Goal: Transaction & Acquisition: Purchase product/service

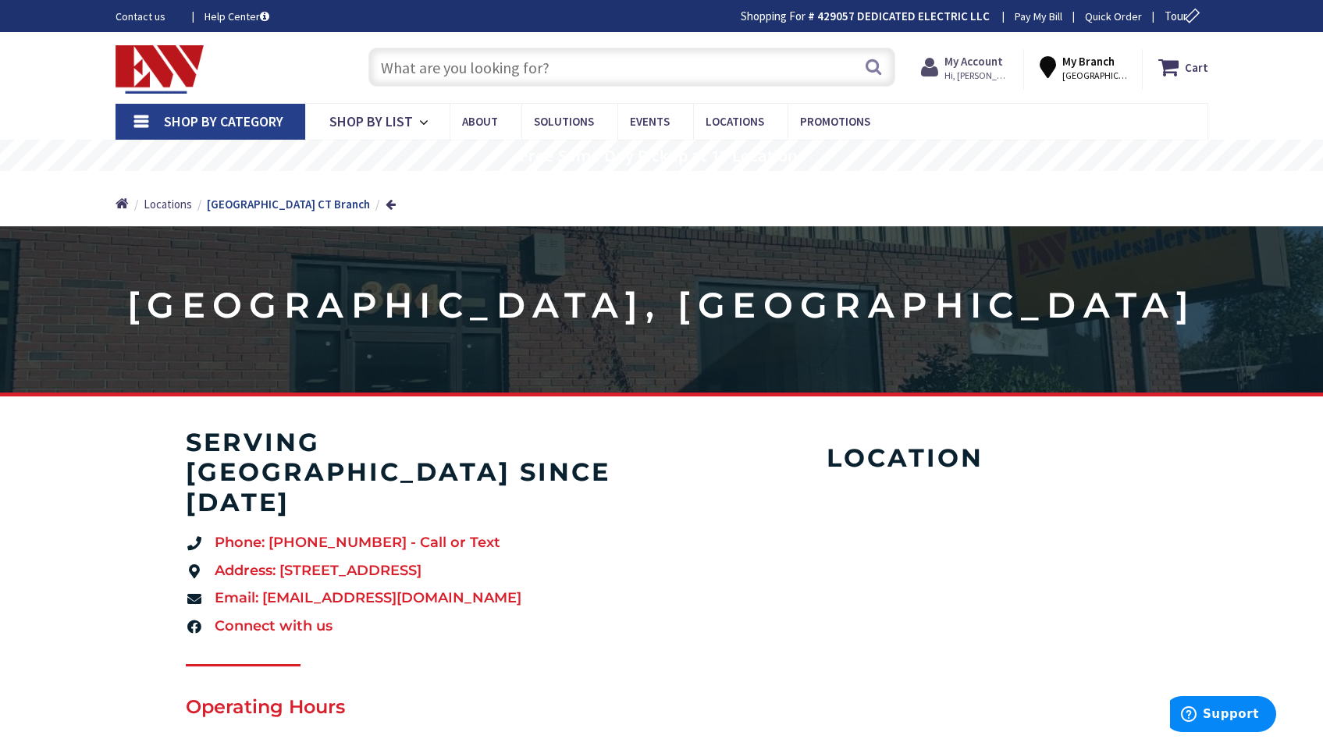
click at [960, 70] on span "Hi, [PERSON_NAME]" at bounding box center [977, 75] width 66 height 12
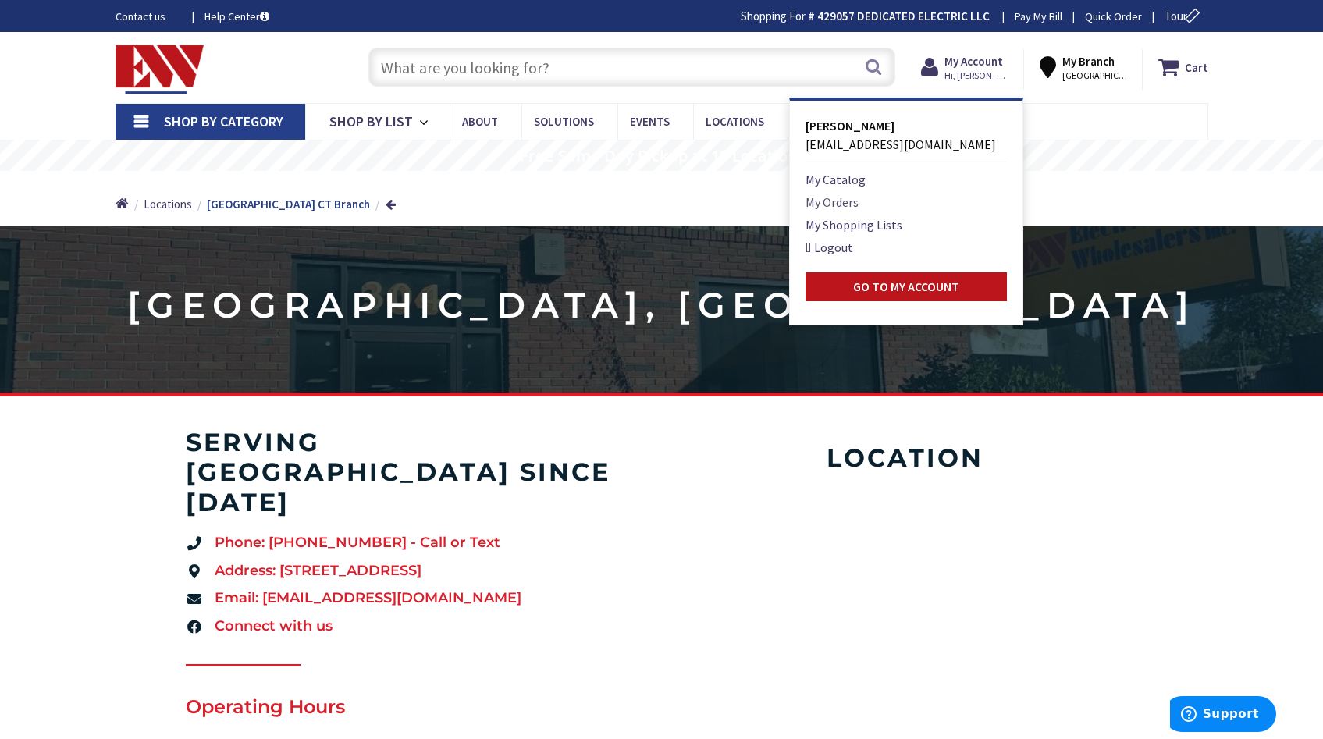
click at [846, 201] on link "My Orders" at bounding box center [831, 202] width 53 height 19
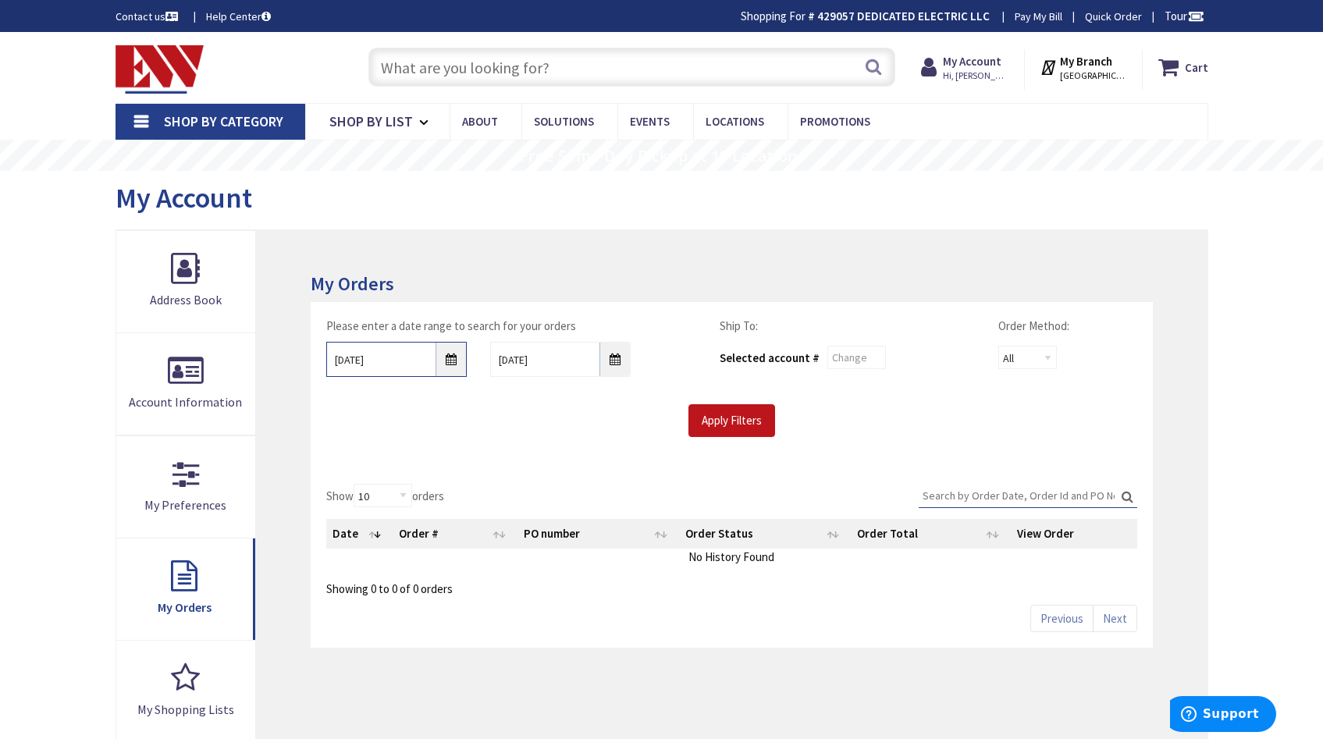
click at [450, 373] on input "8/27/2025" at bounding box center [396, 359] width 140 height 35
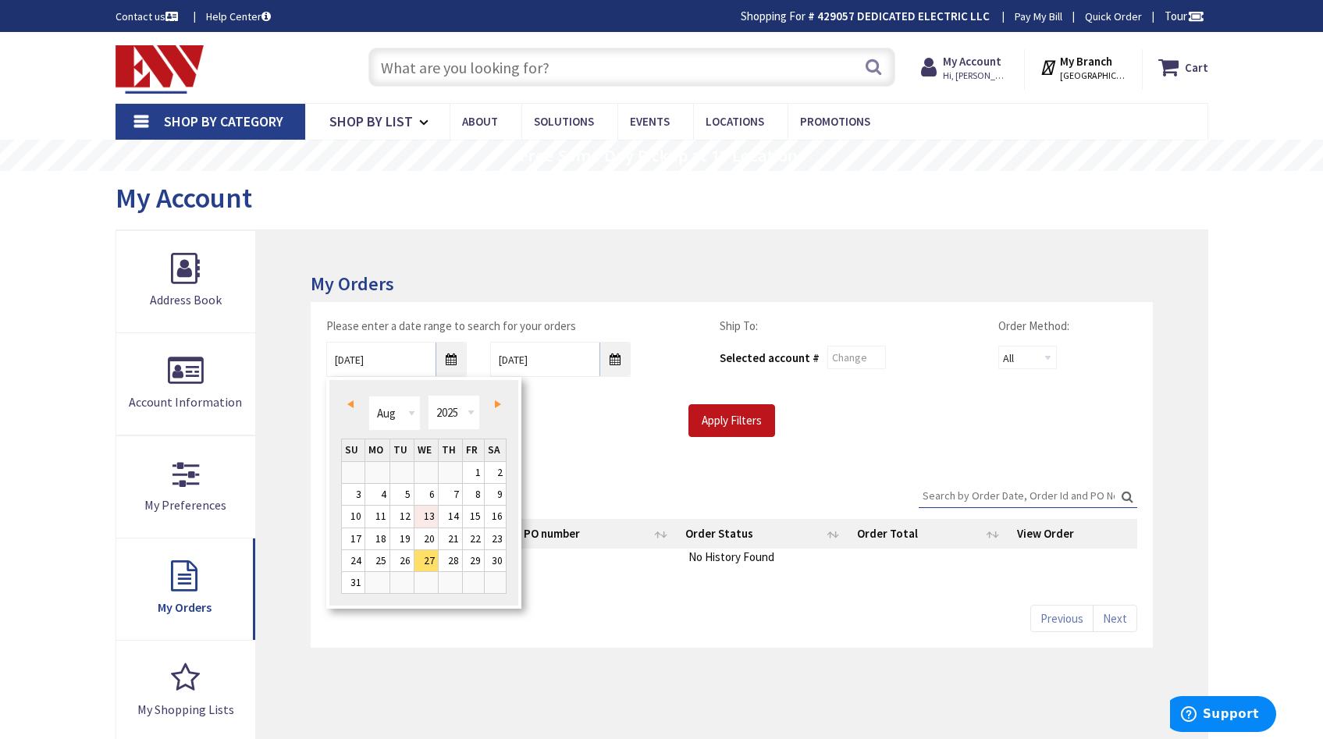
click at [432, 514] on link "13" at bounding box center [425, 516] width 23 height 21
type input "08/13/2025"
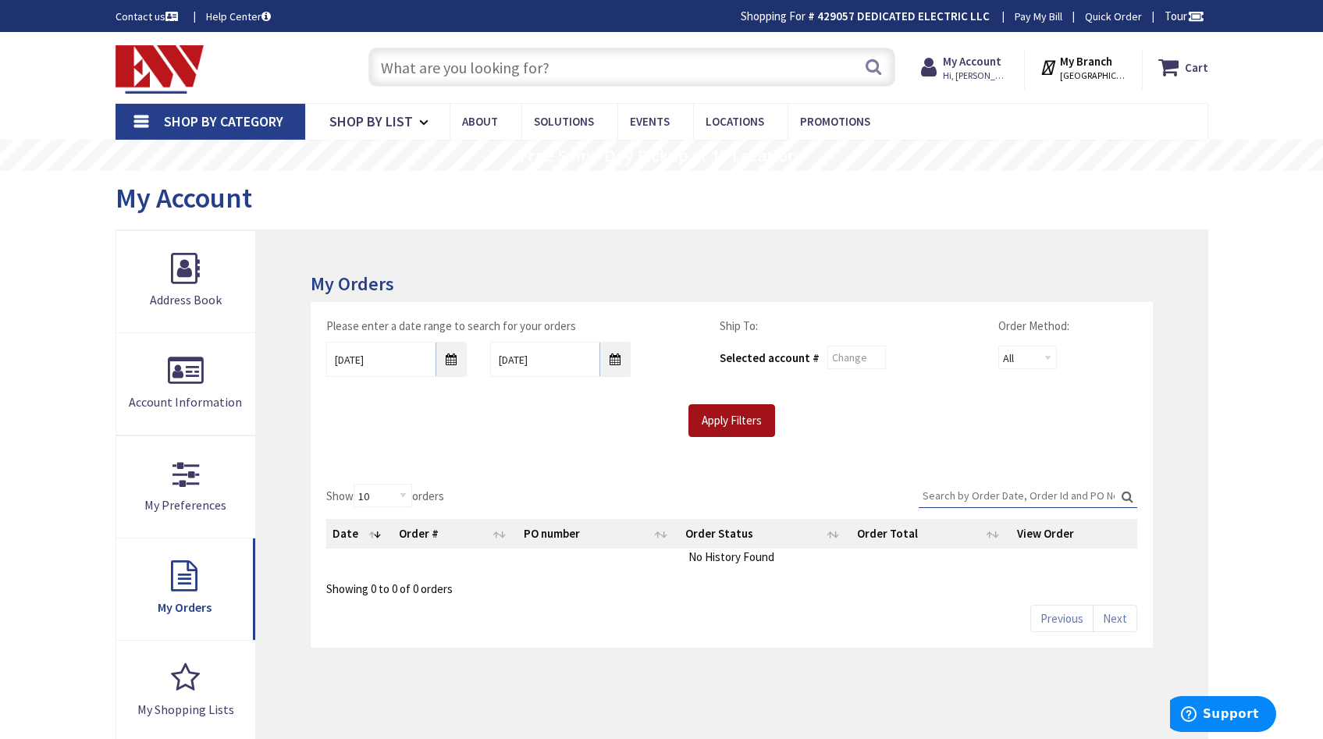
click at [738, 425] on input "Apply Filters" at bounding box center [731, 420] width 87 height 33
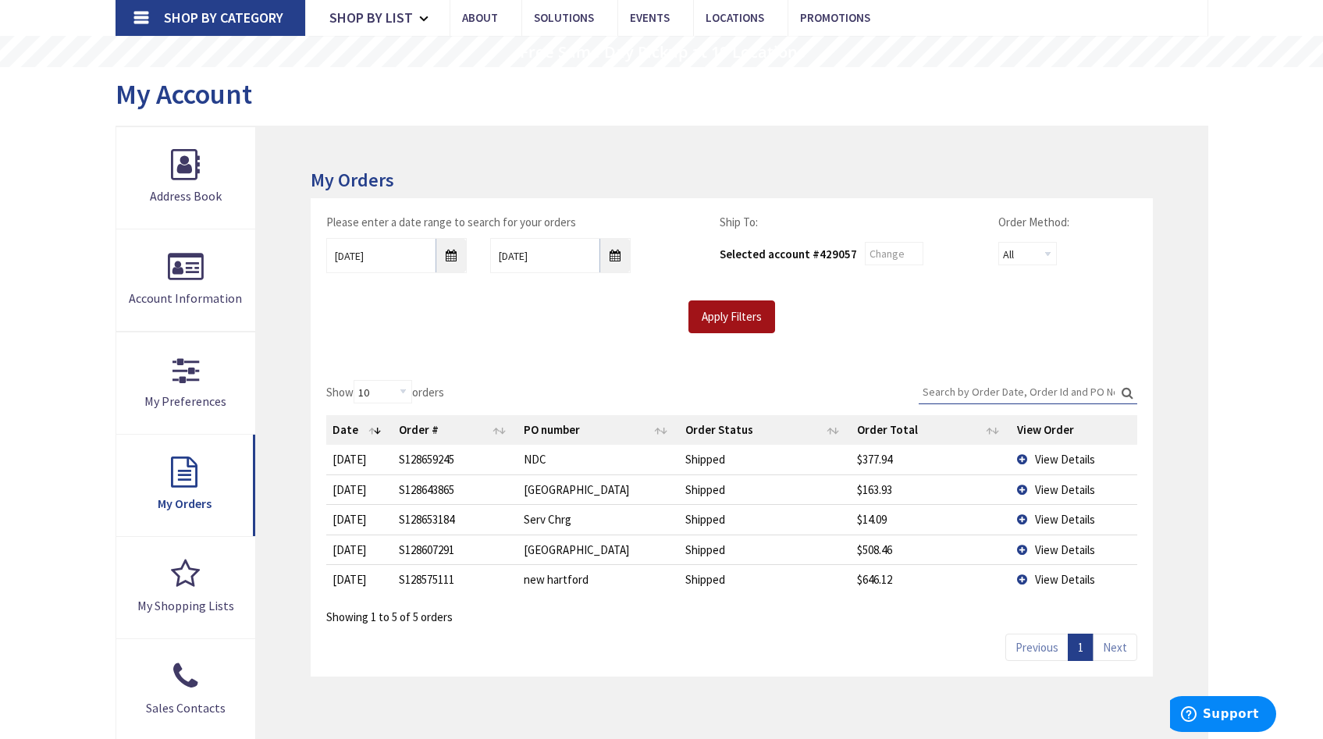
scroll to position [105, 0]
click at [1060, 547] on span "View Details" at bounding box center [1065, 549] width 60 height 15
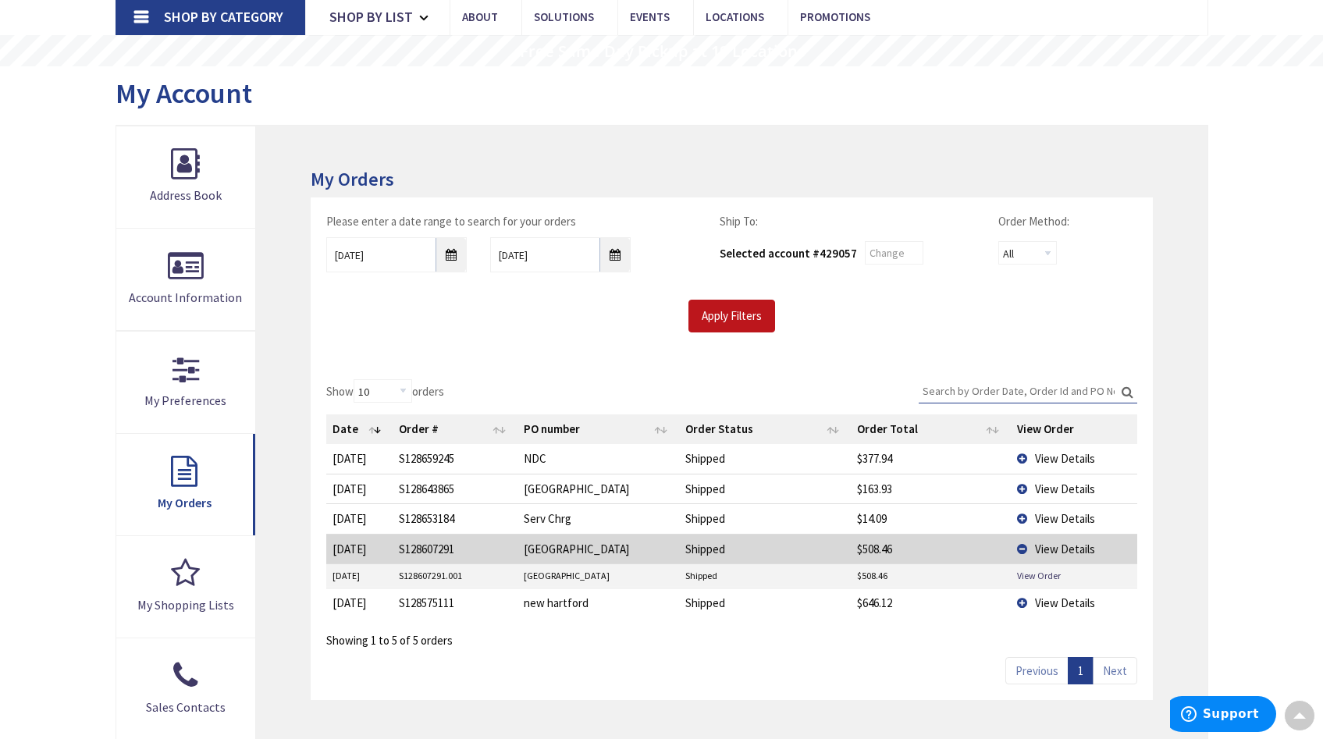
click at [1047, 568] on td "View Order" at bounding box center [1074, 575] width 126 height 23
click at [1047, 571] on link "View Order" at bounding box center [1039, 575] width 44 height 13
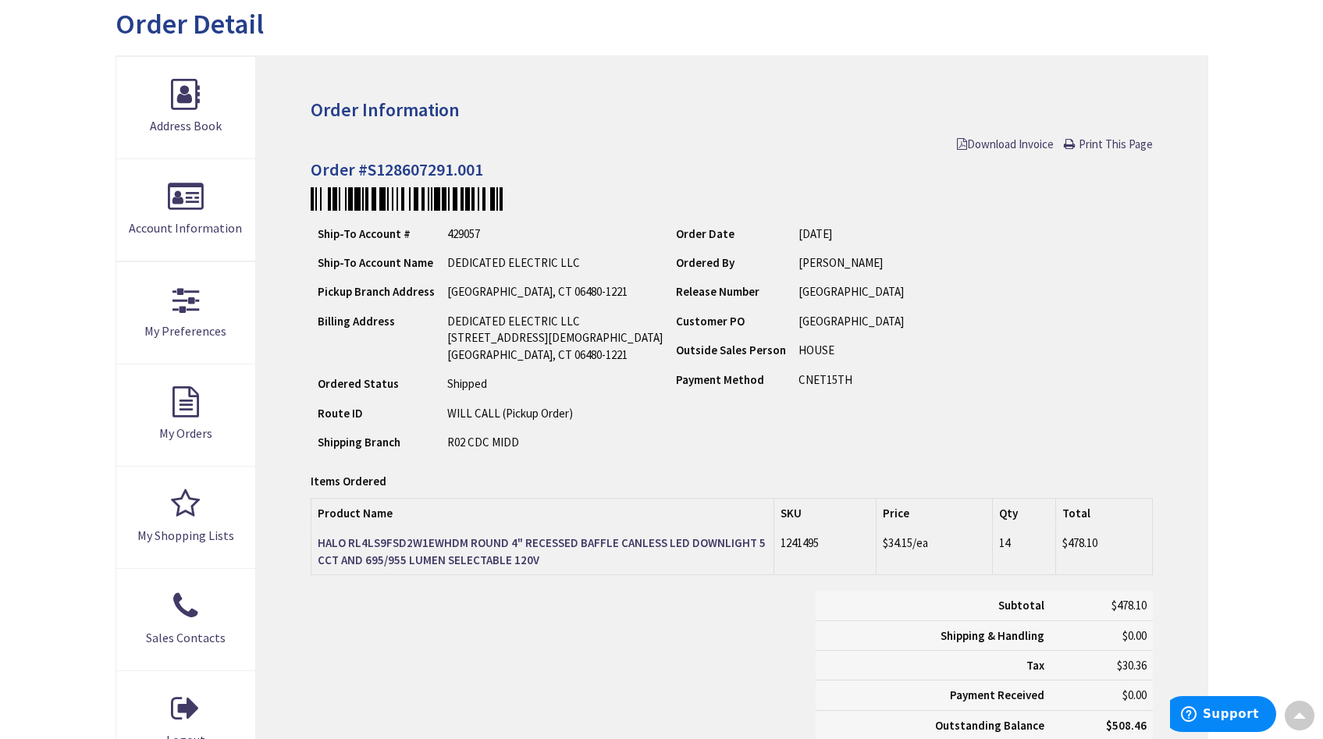
scroll to position [176, 0]
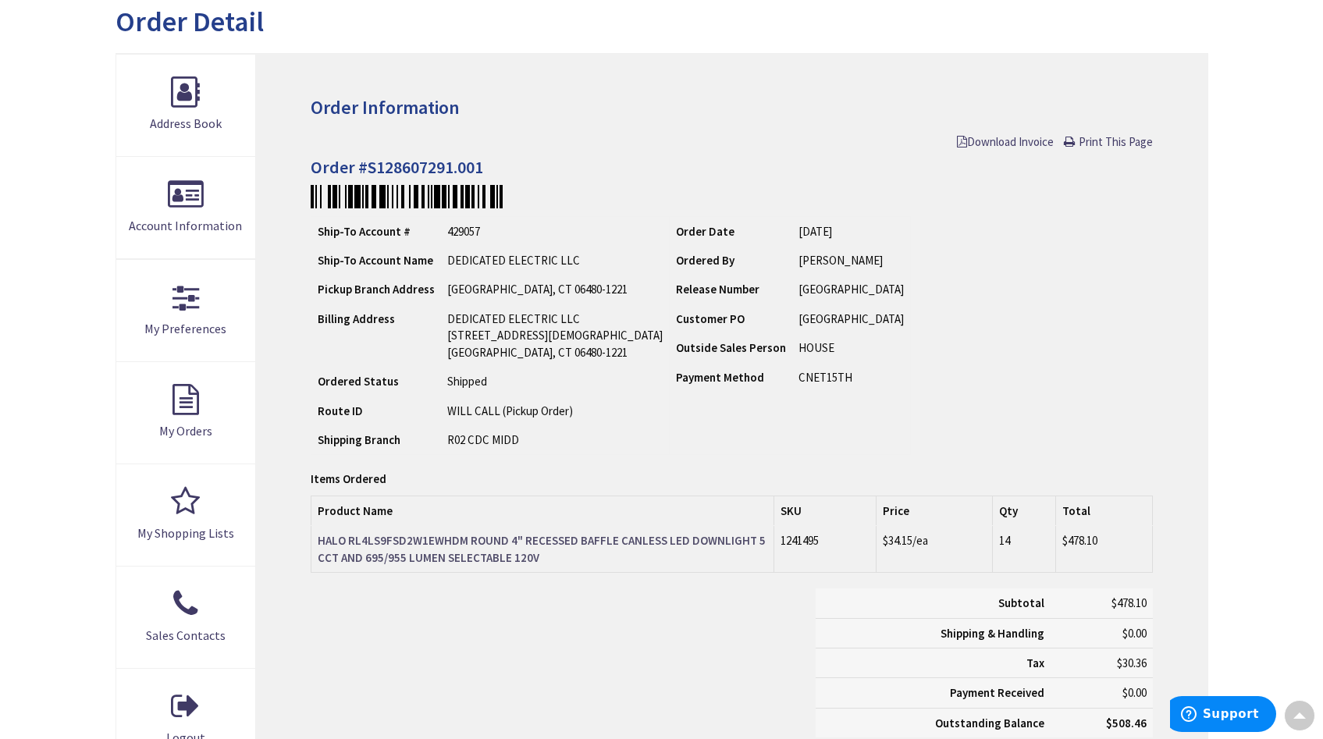
click at [670, 540] on strong "HALO RL4LS9FSD2W1EWHDM ROUND 4" RECESSED BAFFLE CANLESS LED DOWNLIGHT 5CCT AND …" at bounding box center [542, 548] width 448 height 31
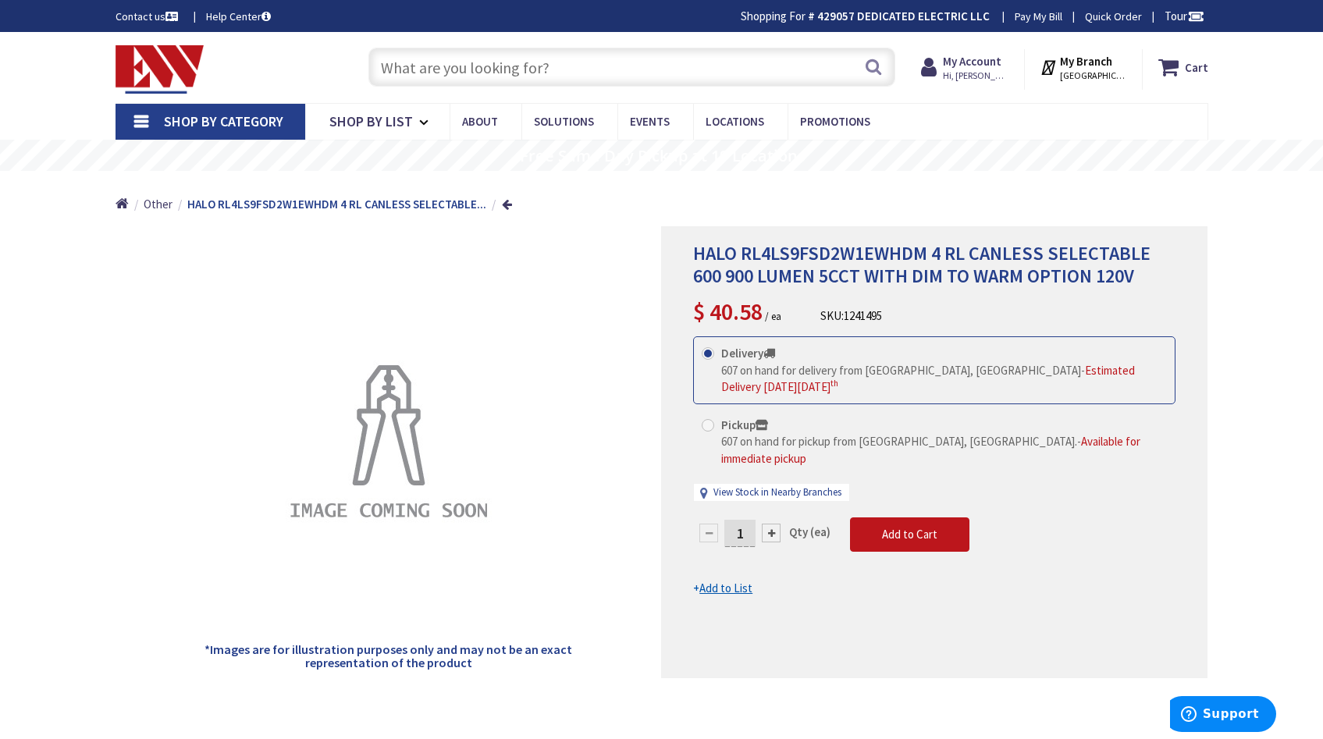
click at [706, 425] on span at bounding box center [708, 425] width 12 height 12
click at [706, 425] on input "Pickup 607 on hand for pickup from Middletown, CT. - Available for immediate pi…" at bounding box center [711, 425] width 10 height 10
radio input "true"
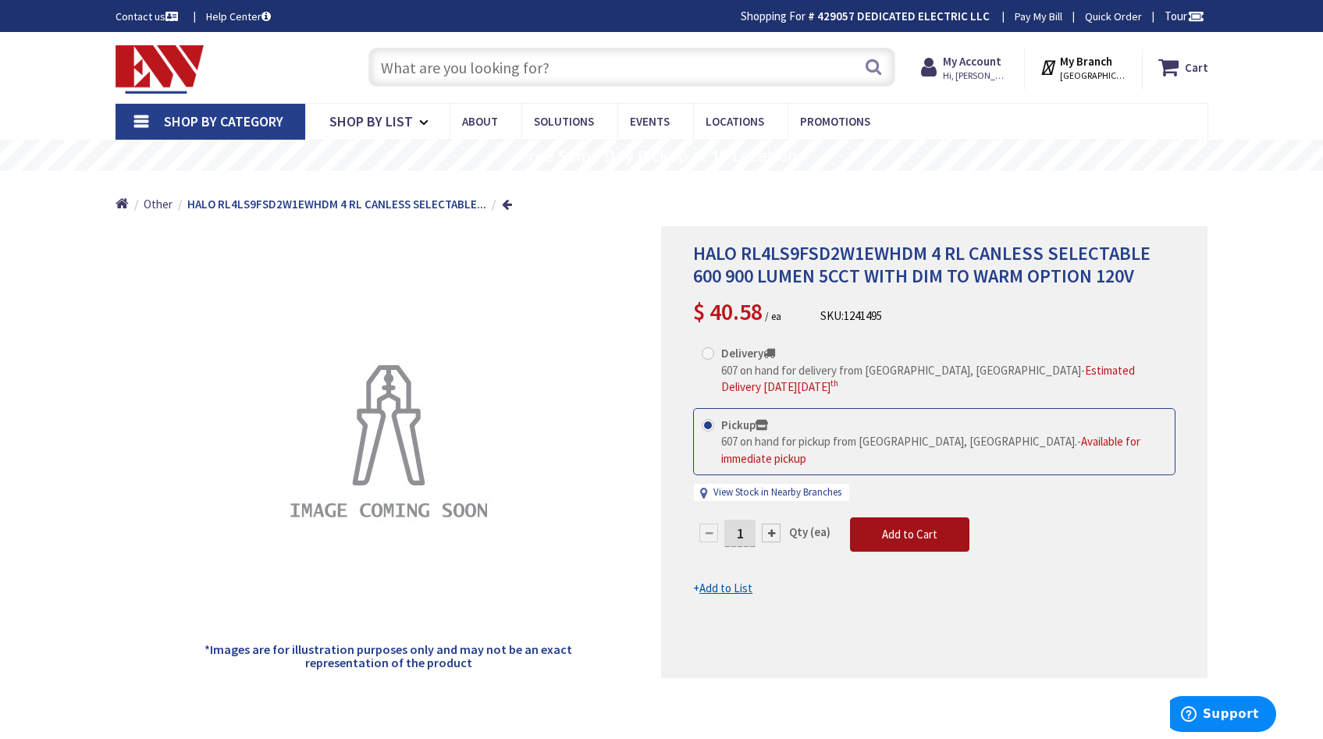
click at [898, 527] on span "Add to Cart" at bounding box center [909, 534] width 55 height 15
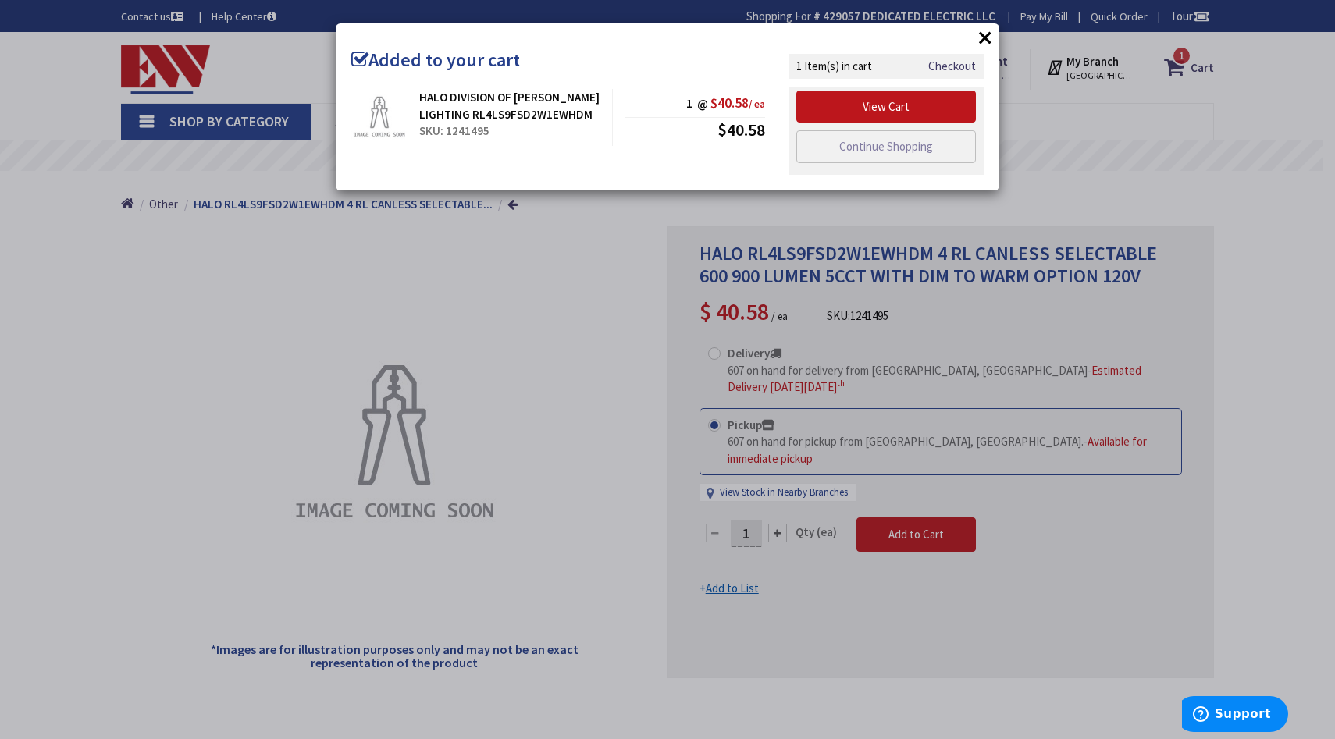
click at [990, 38] on button "×" at bounding box center [984, 37] width 23 height 23
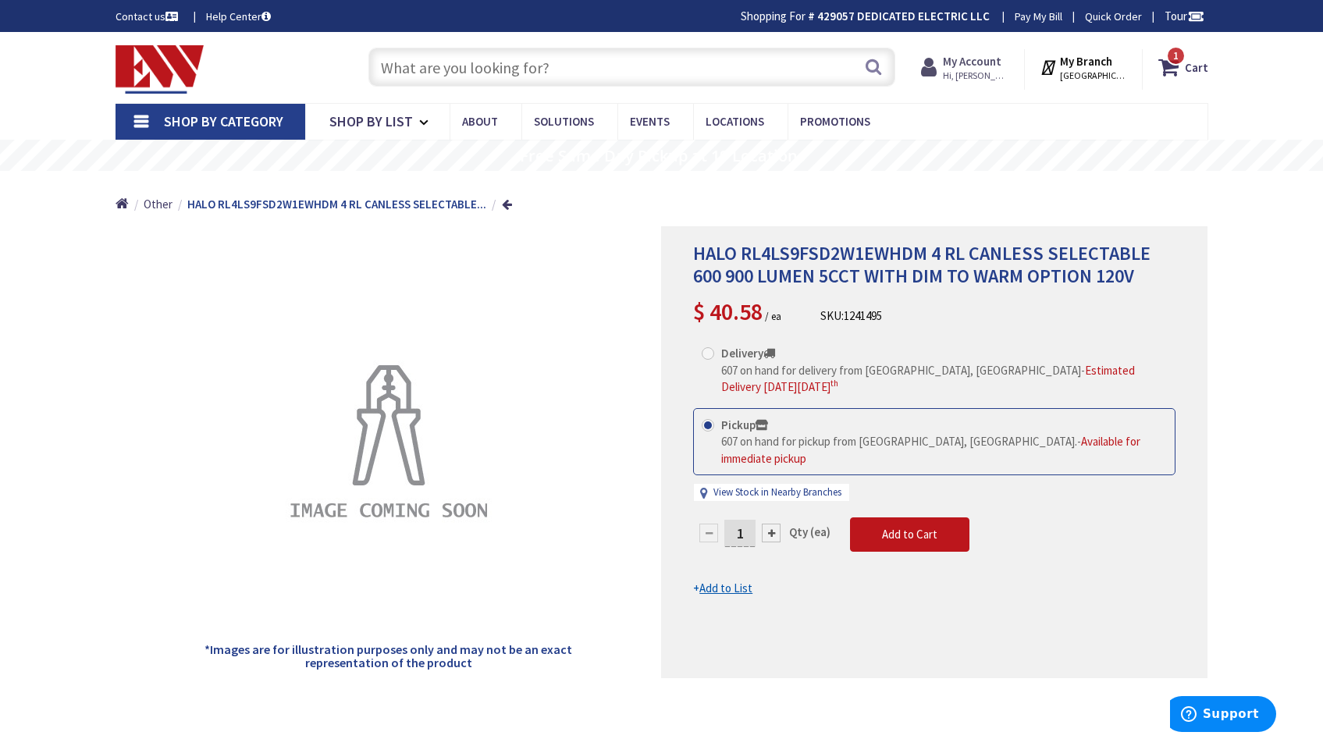
click at [969, 62] on strong "My Account" at bounding box center [972, 61] width 59 height 15
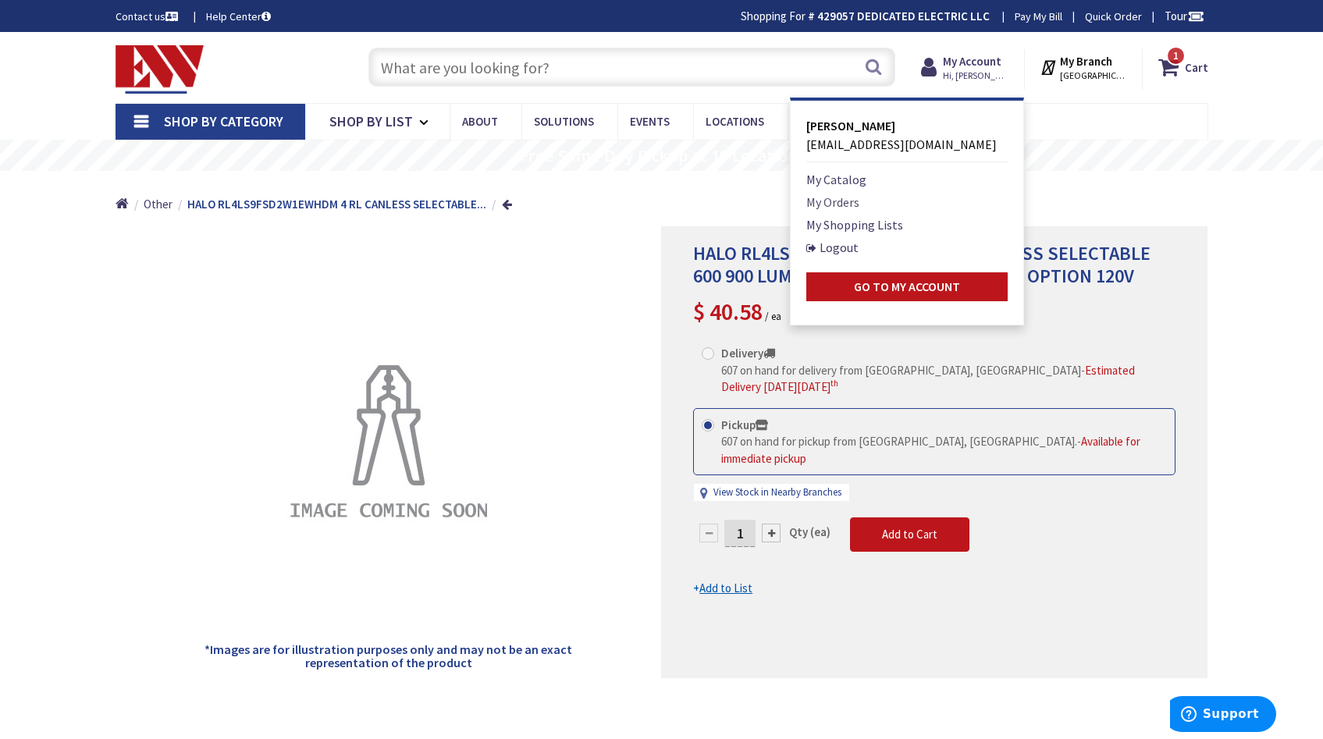
click at [843, 204] on link "My Orders" at bounding box center [832, 202] width 53 height 19
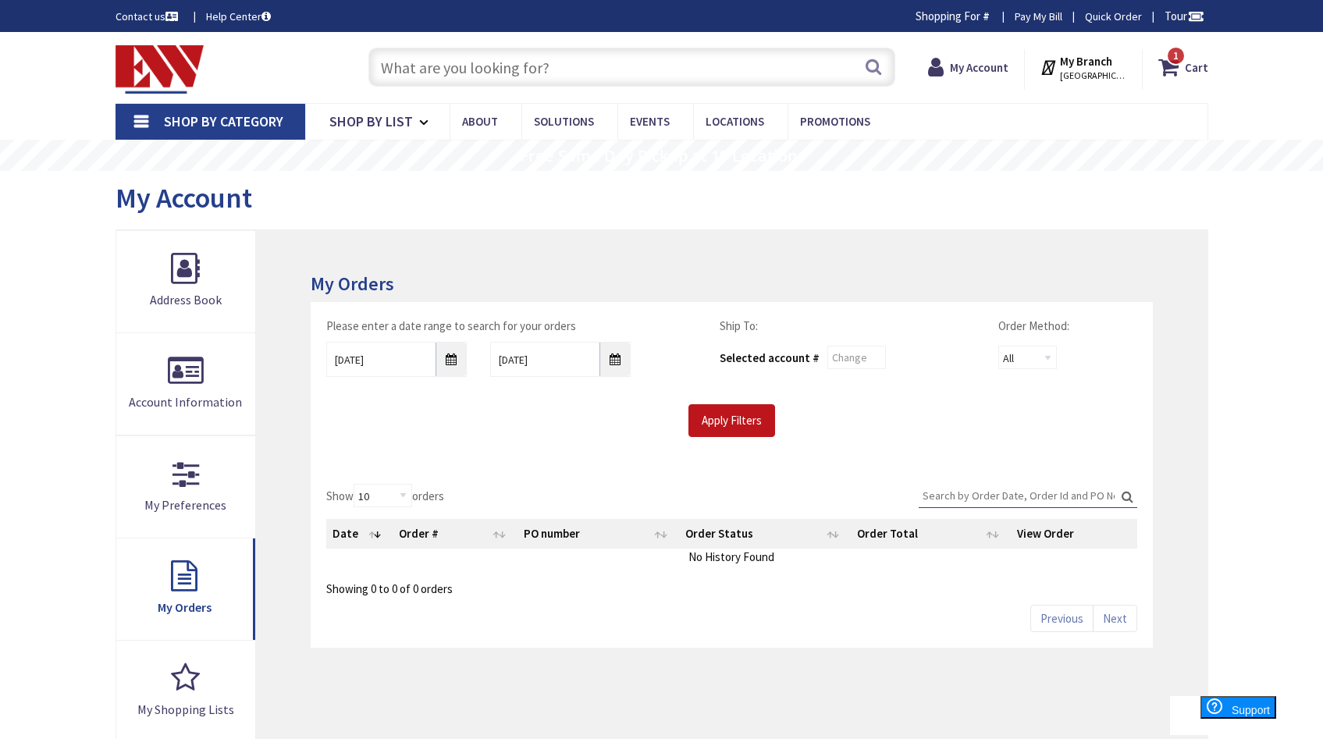
click at [705, 71] on input "text" at bounding box center [631, 67] width 527 height 39
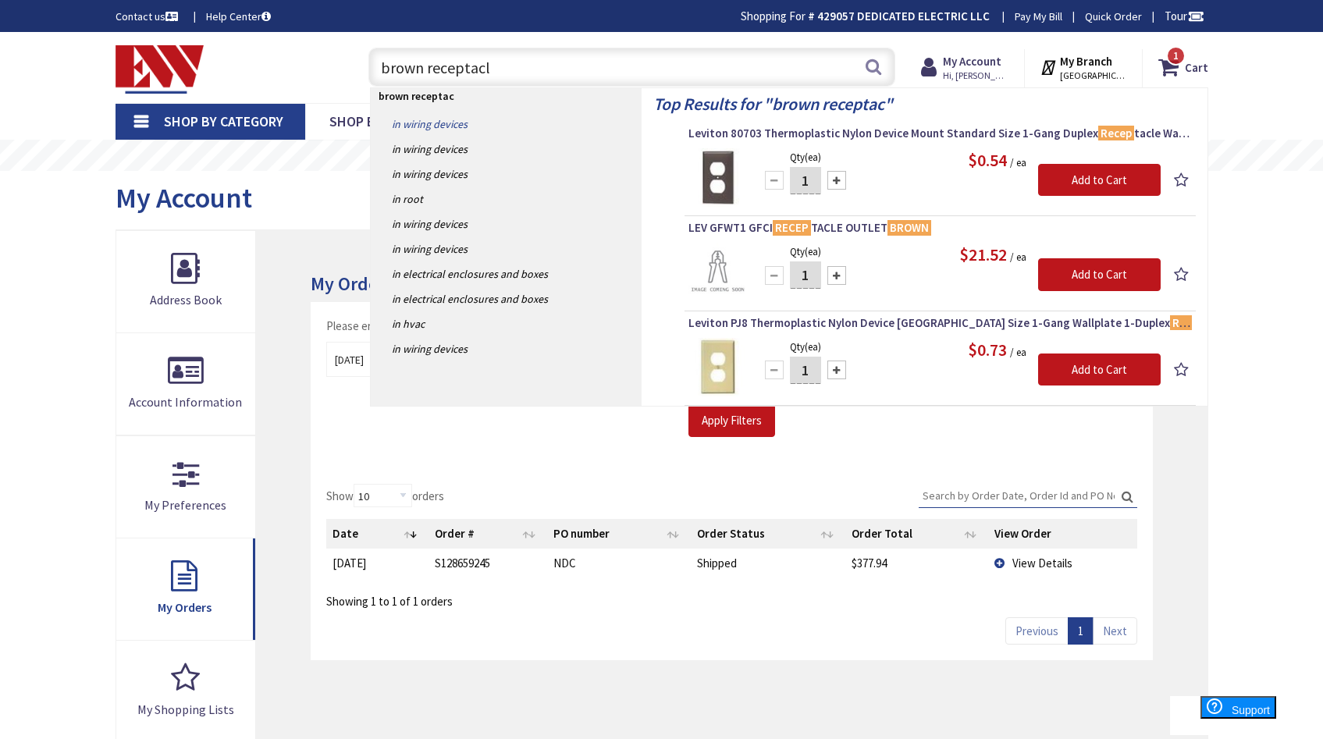
type input "brown receptacle"
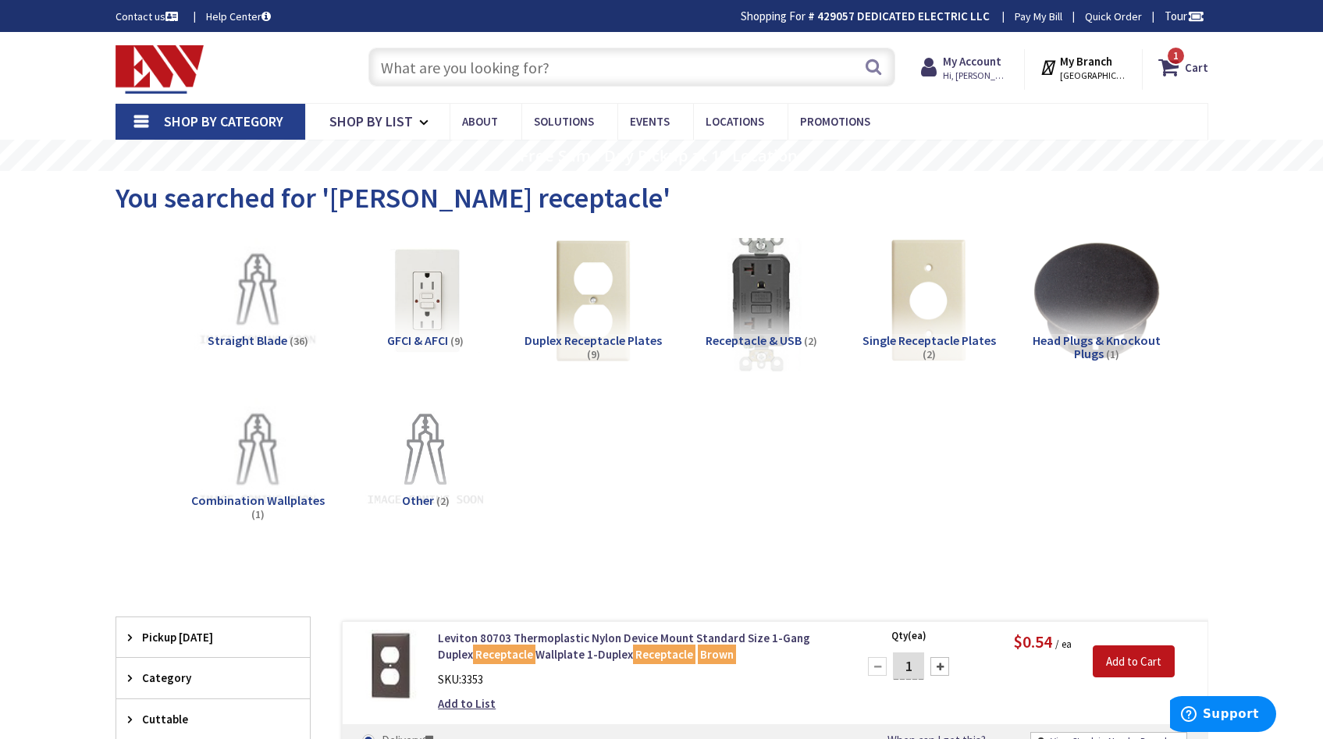
click at [776, 316] on img at bounding box center [760, 300] width 141 height 141
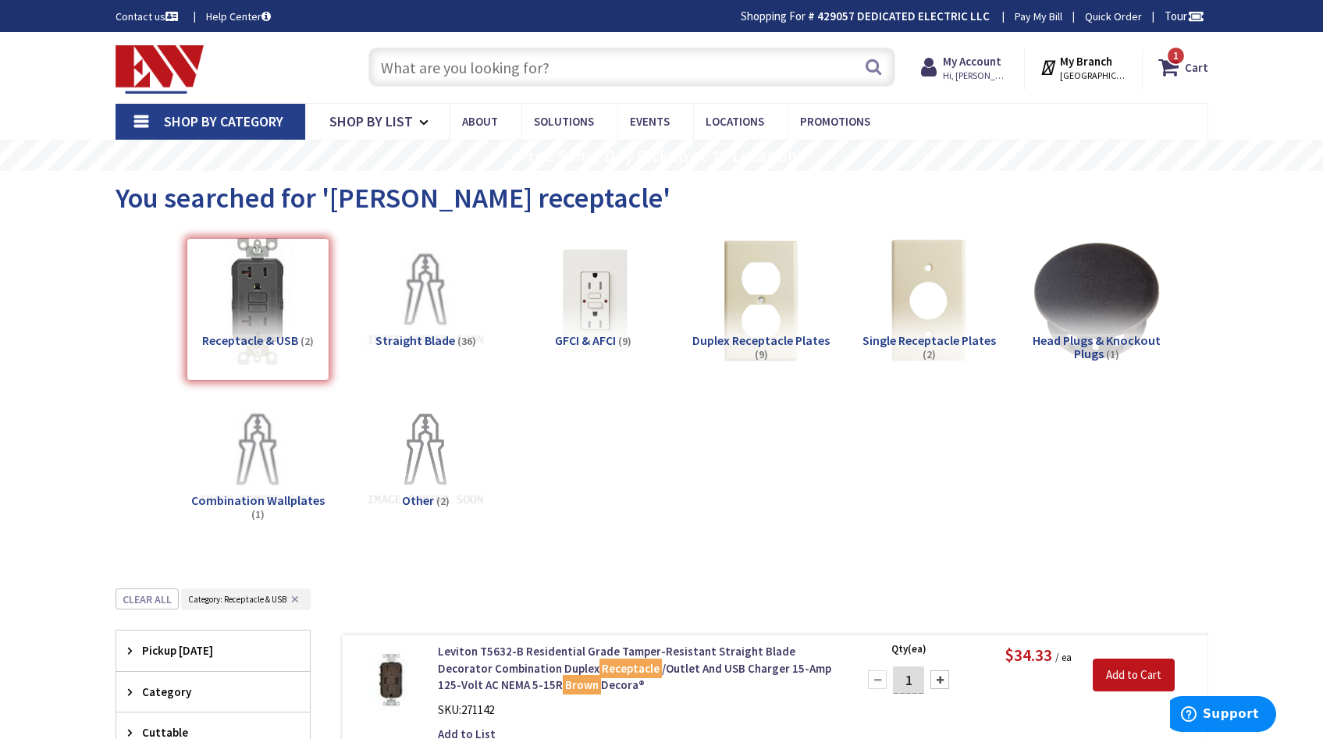
click at [539, 69] on input "text" at bounding box center [631, 67] width 527 height 39
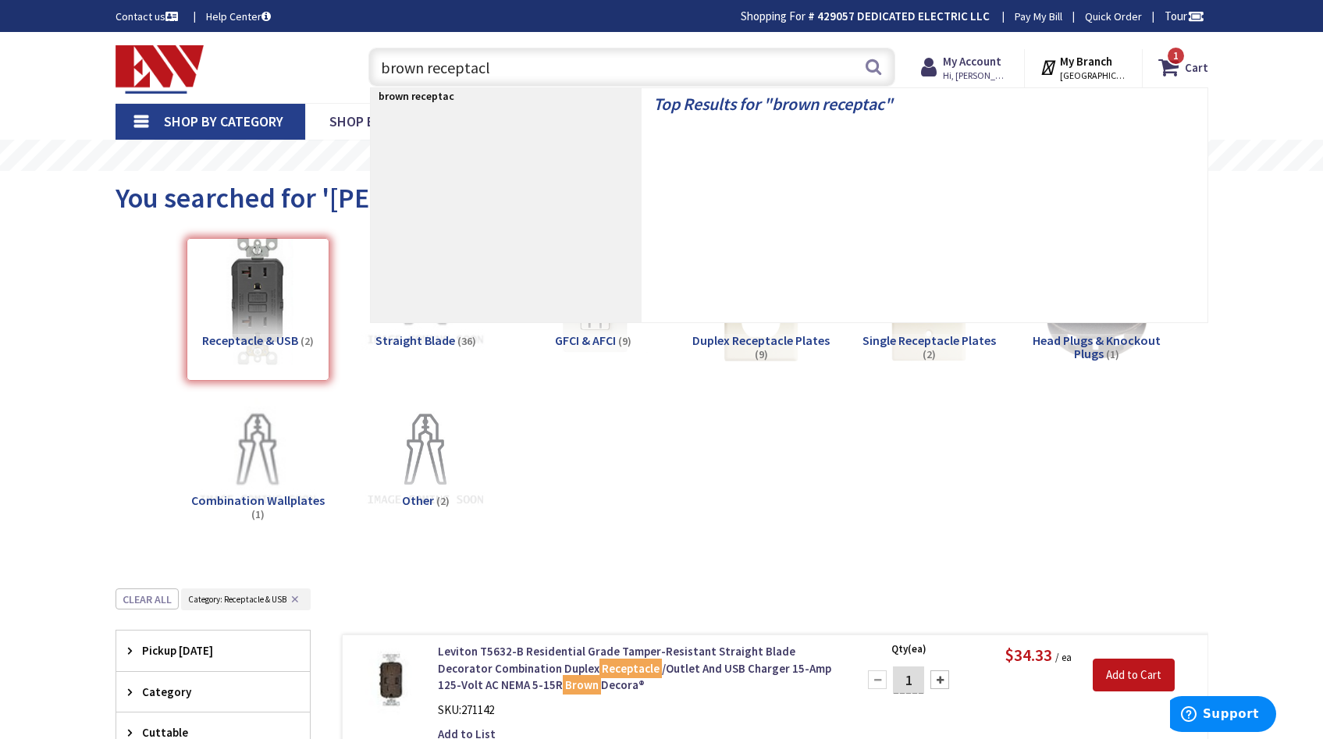
type input "brown receptacle"
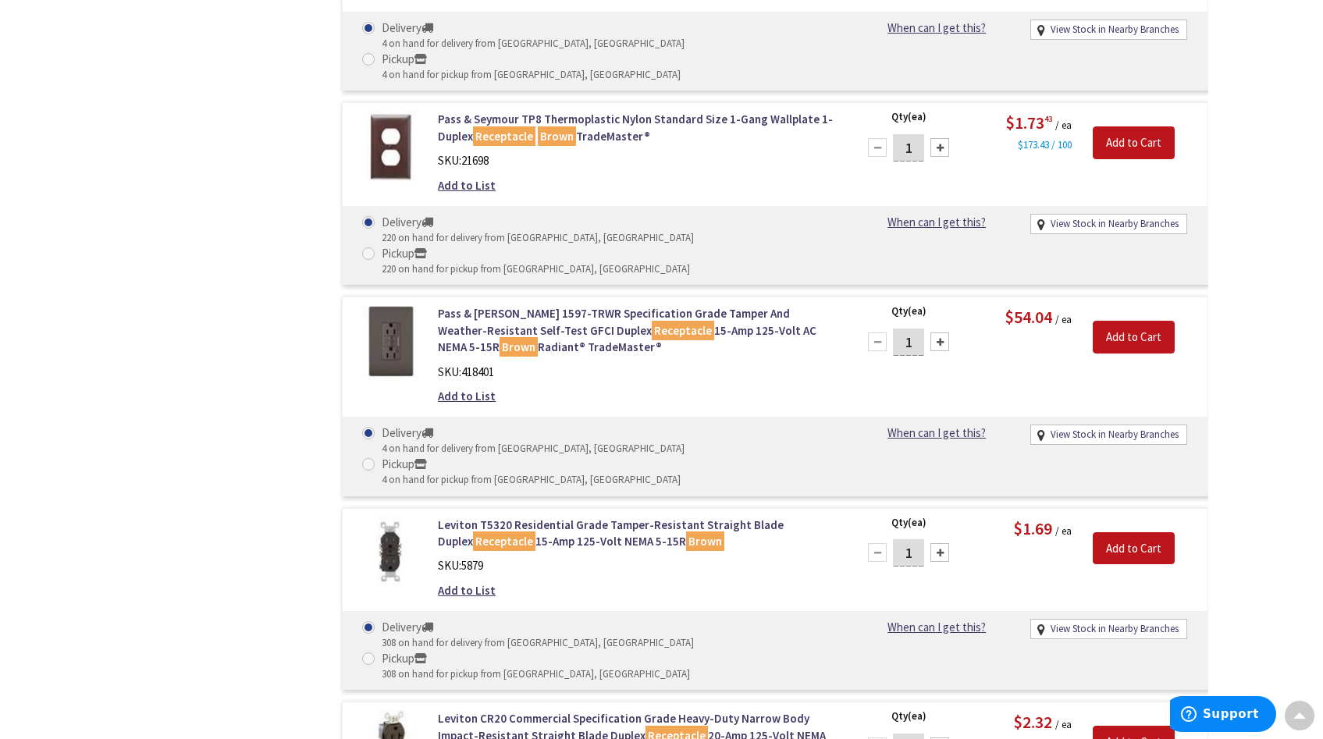
scroll to position [1677, 0]
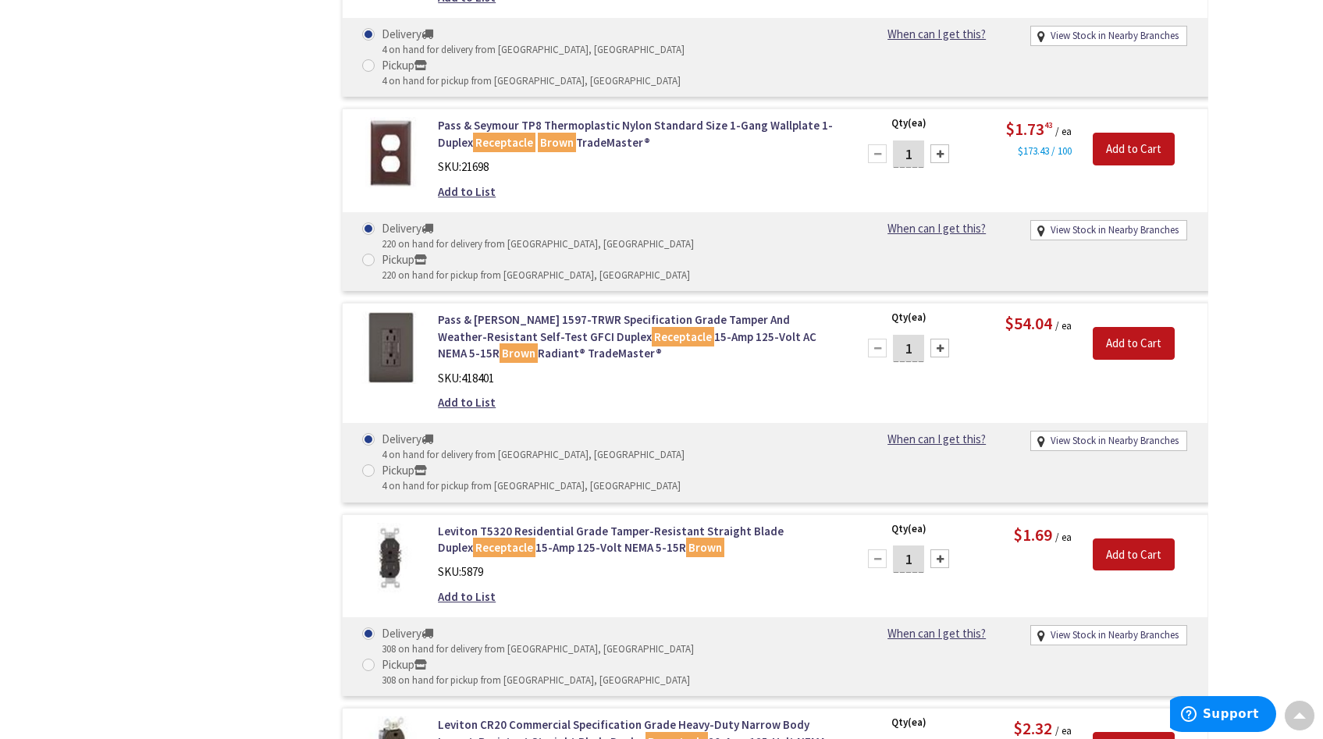
click at [375, 659] on span at bounding box center [368, 665] width 12 height 12
click at [376, 660] on input "Pickup 308 on hand for pickup from Middletown, CT" at bounding box center [371, 665] width 10 height 10
radio input "true"
click at [1135, 539] on input "Add to Cart" at bounding box center [1134, 555] width 82 height 33
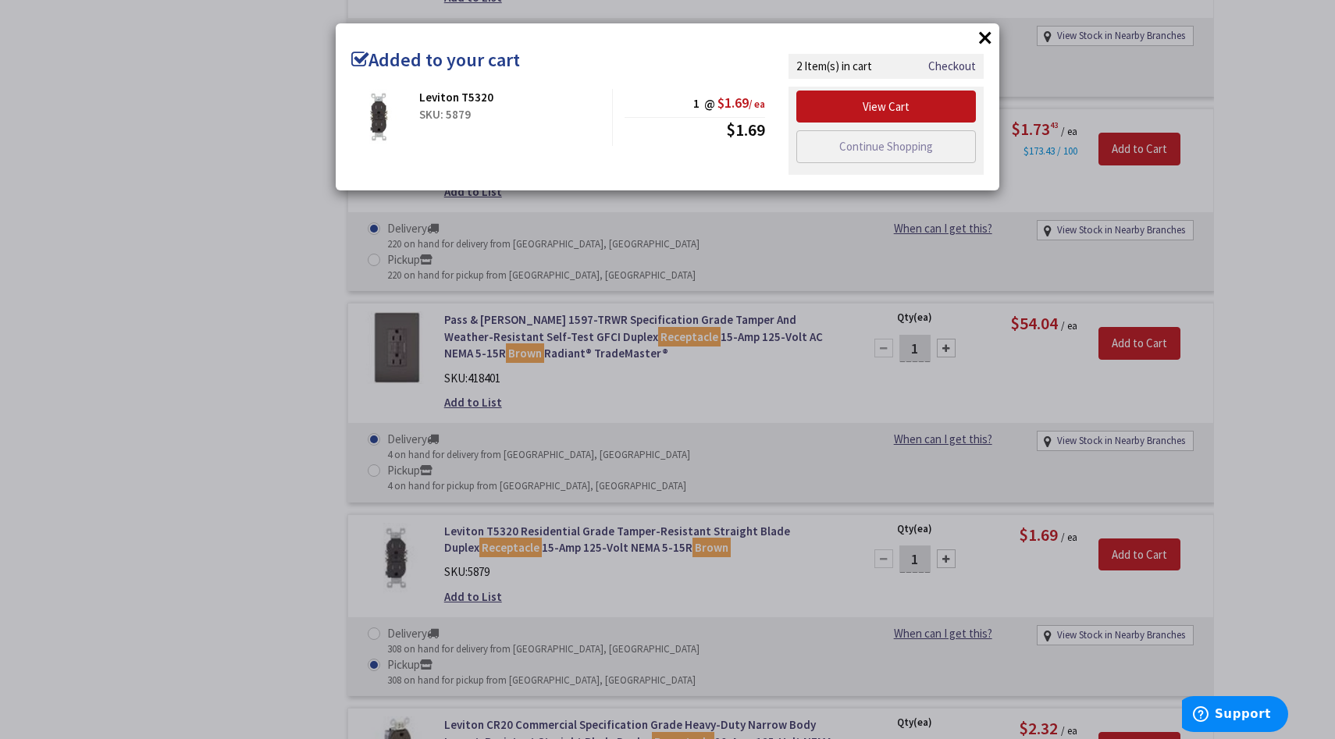
click at [990, 37] on button "×" at bounding box center [984, 37] width 23 height 23
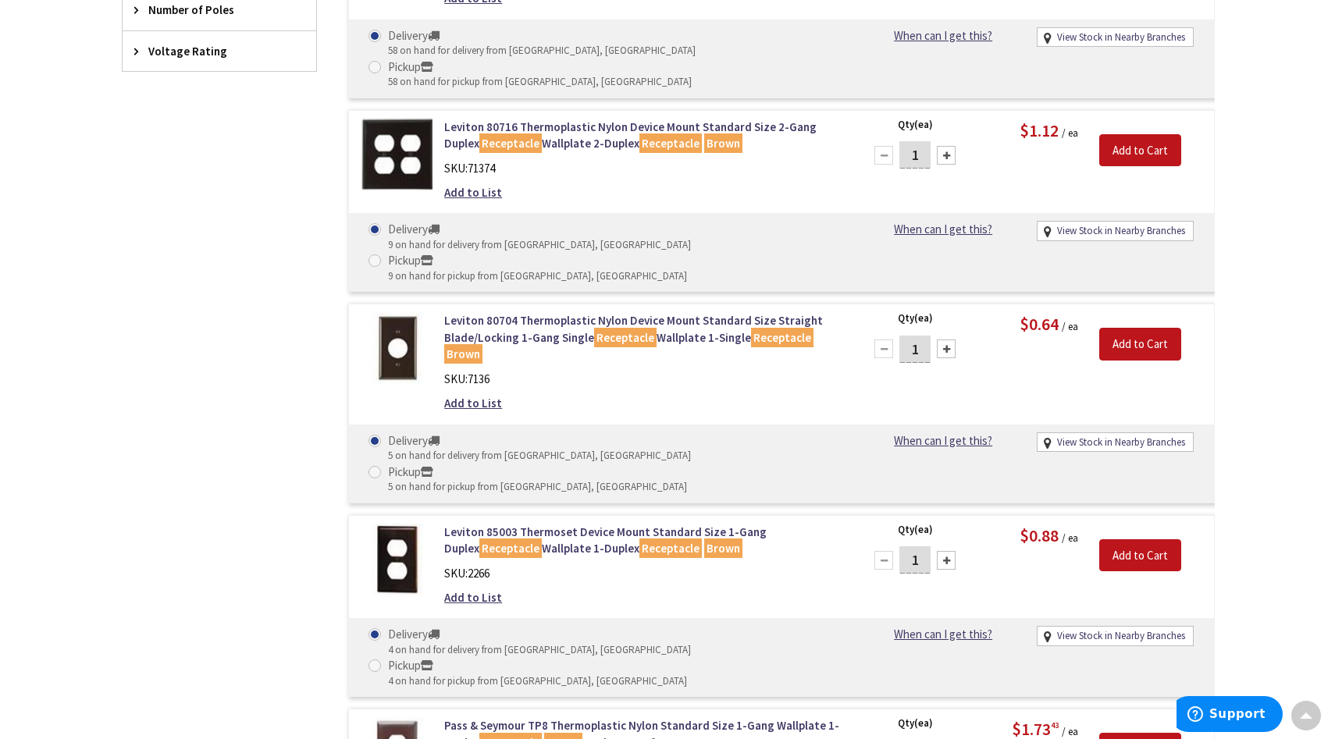
scroll to position [1065, 0]
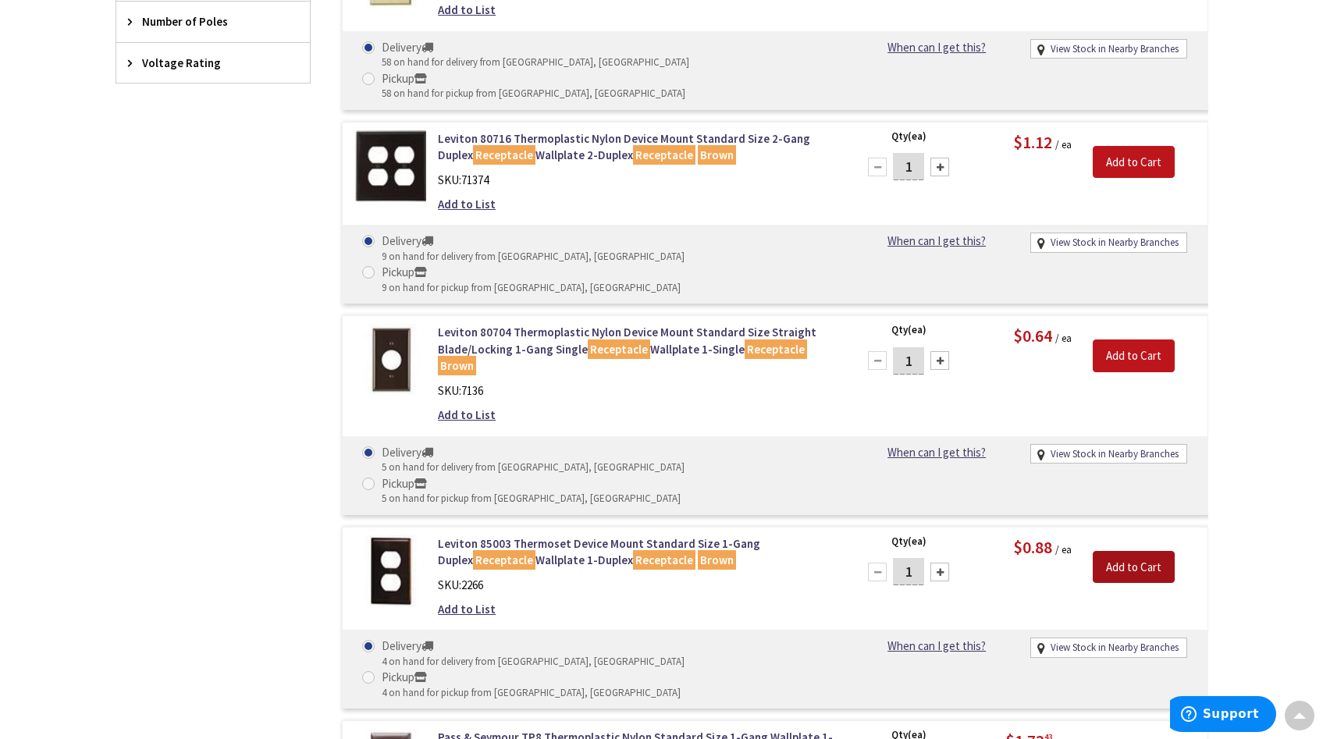
click at [1130, 551] on input "Add to Cart" at bounding box center [1134, 567] width 82 height 33
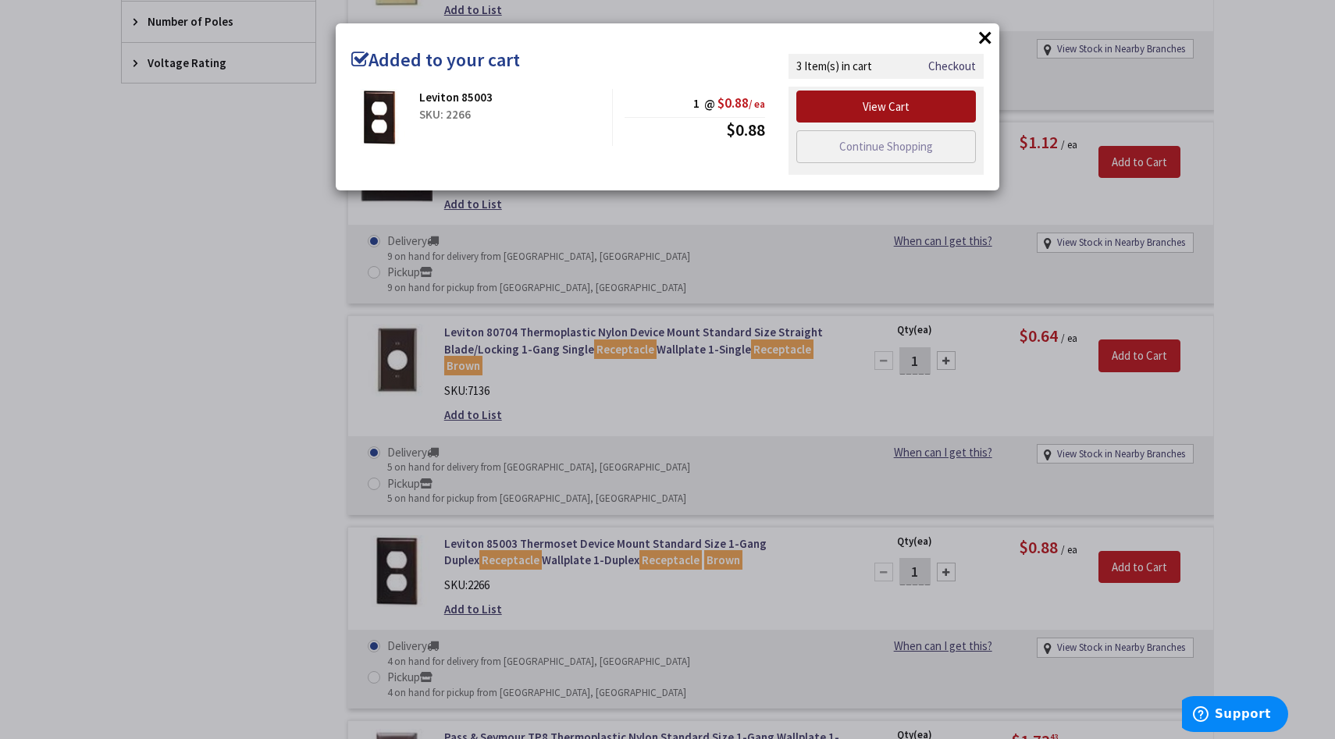
click at [923, 104] on link "View Cart" at bounding box center [886, 107] width 180 height 33
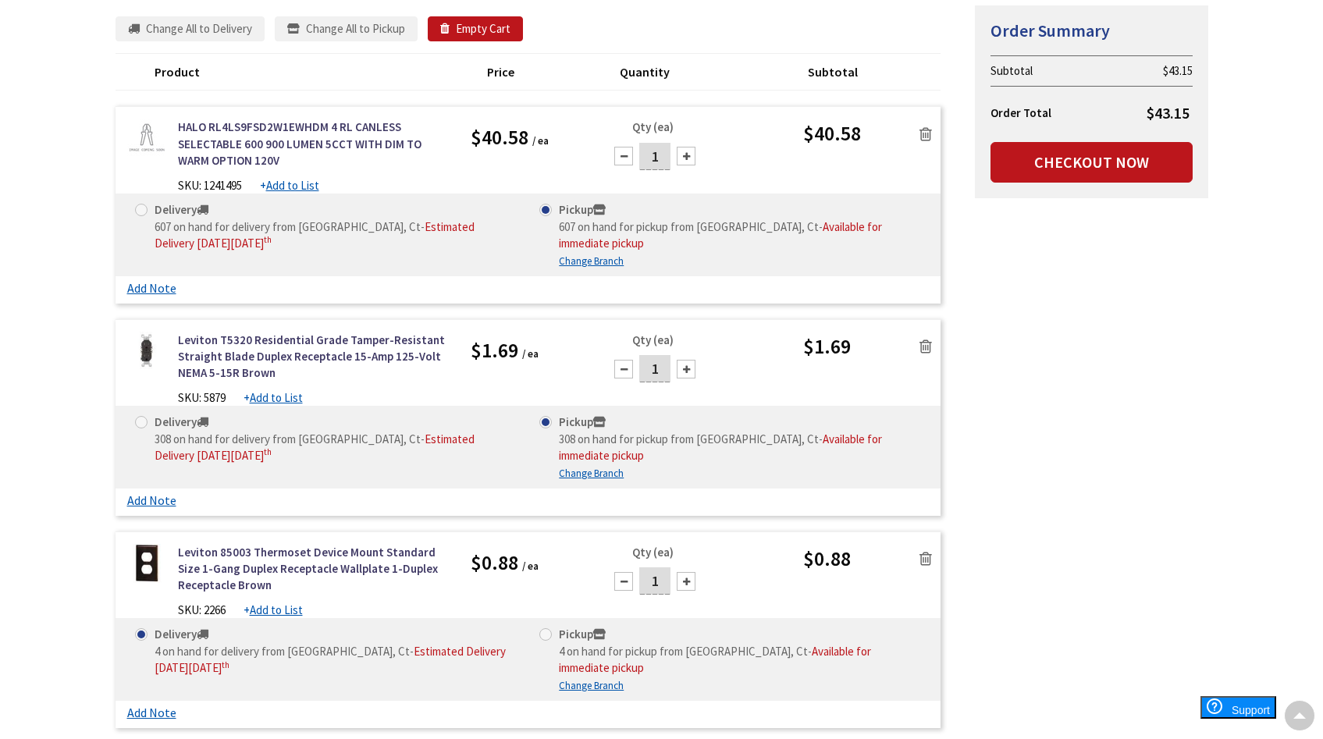
scroll to position [236, 0]
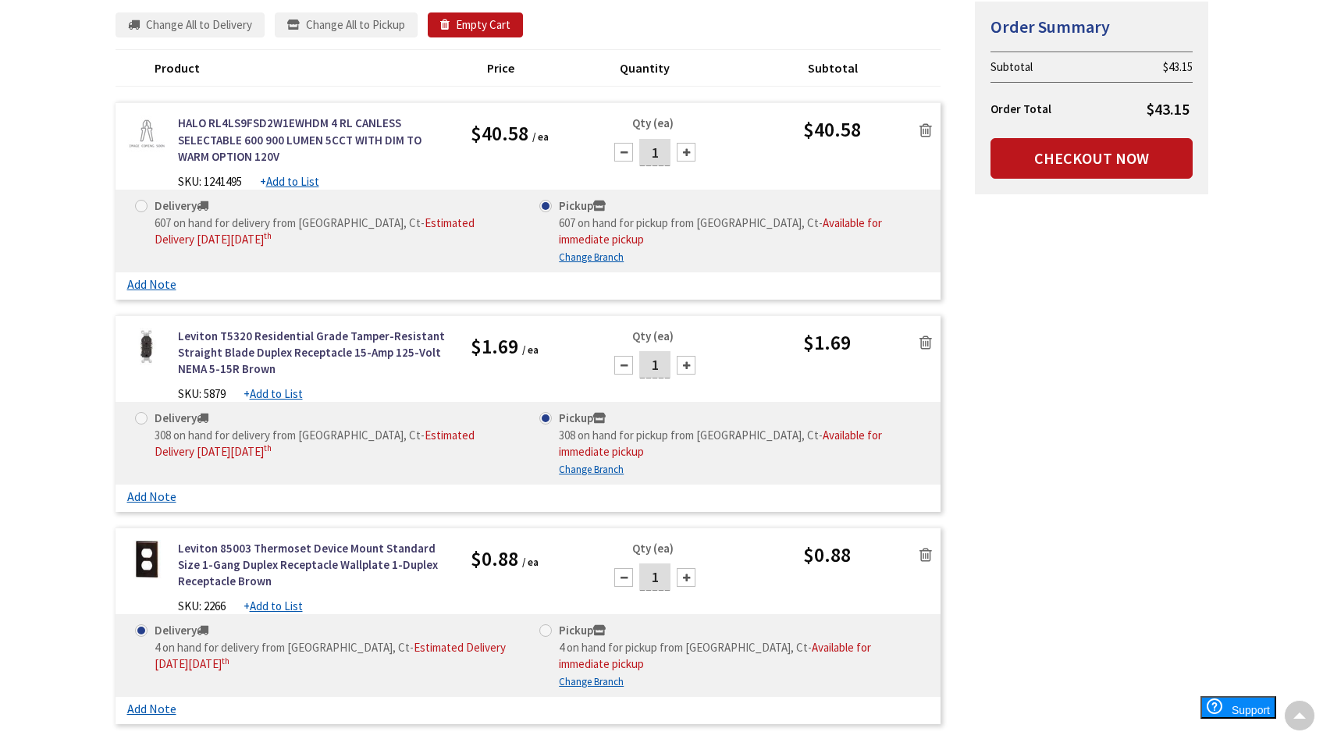
click at [548, 629] on span at bounding box center [545, 630] width 12 height 12
click at [548, 629] on input "Pickup 4 on hand for pickup from Middletown, Ct - Available for immediate pickup" at bounding box center [548, 630] width 10 height 10
radio input "true"
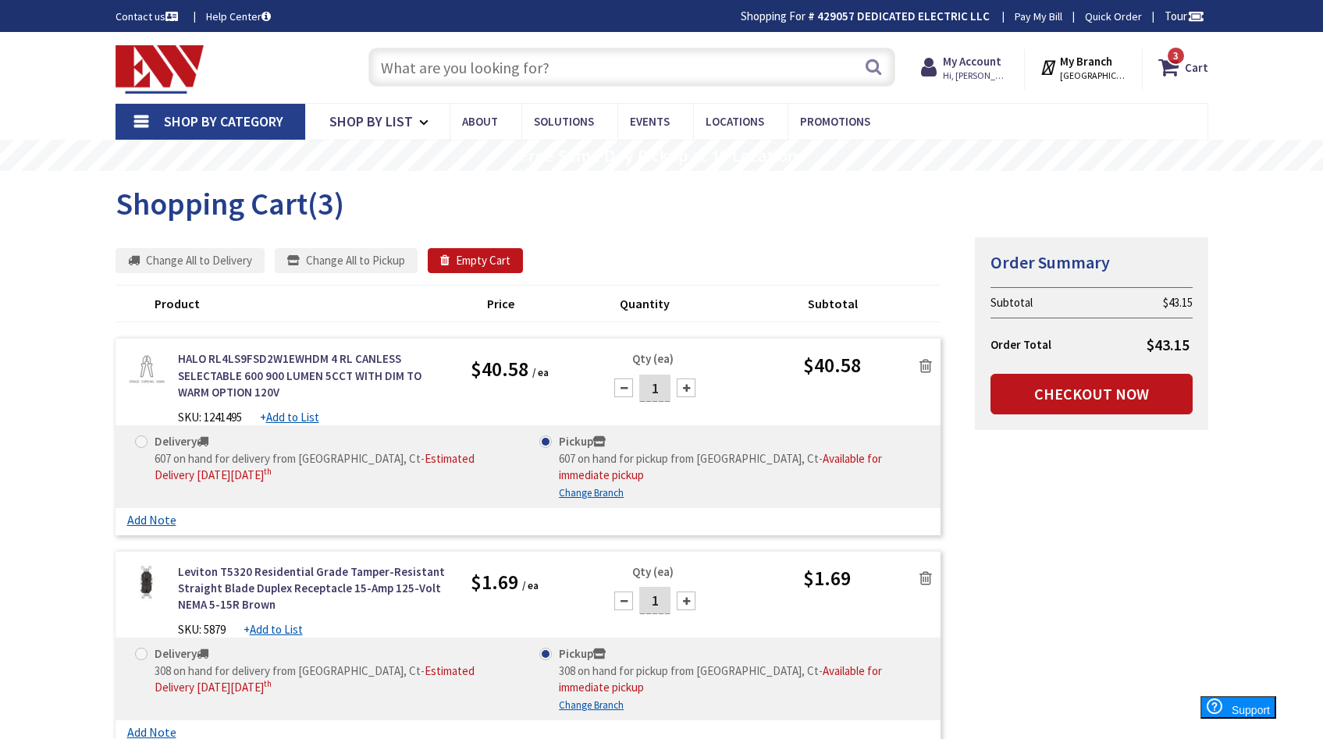
scroll to position [3, 0]
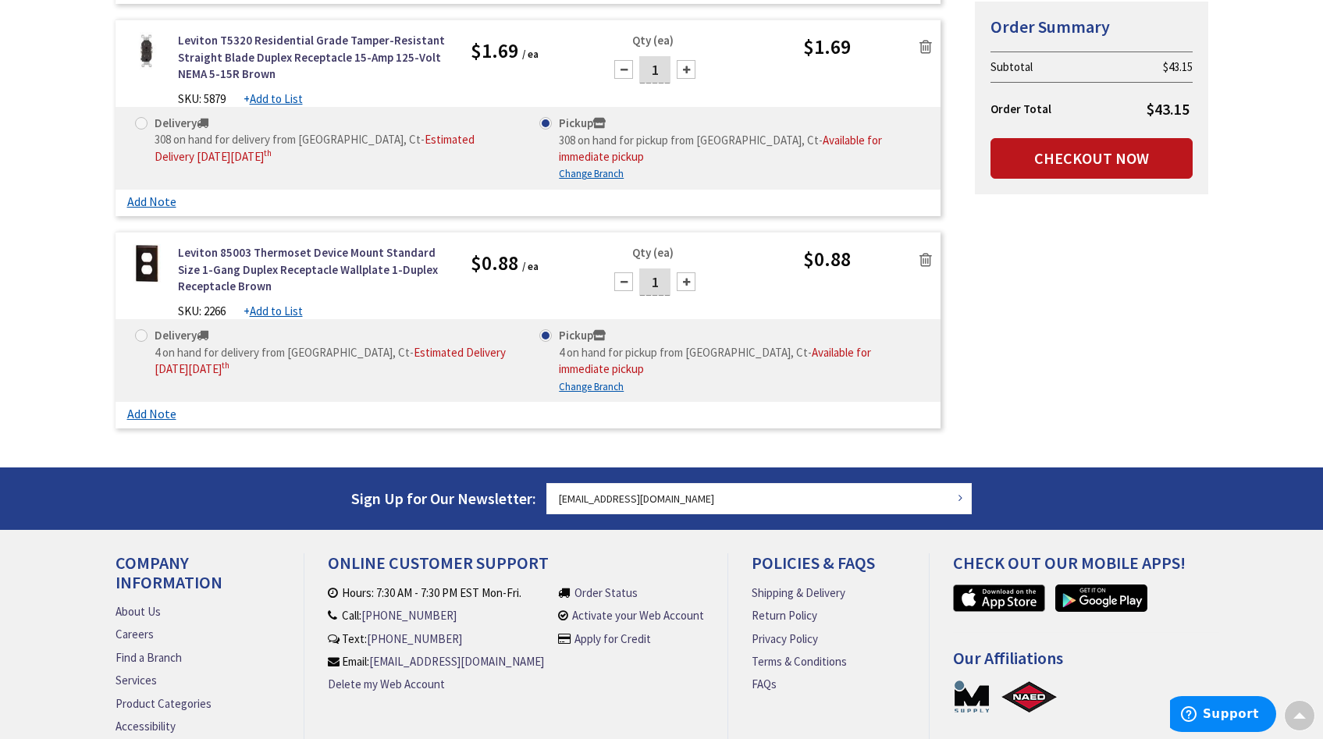
scroll to position [582, 0]
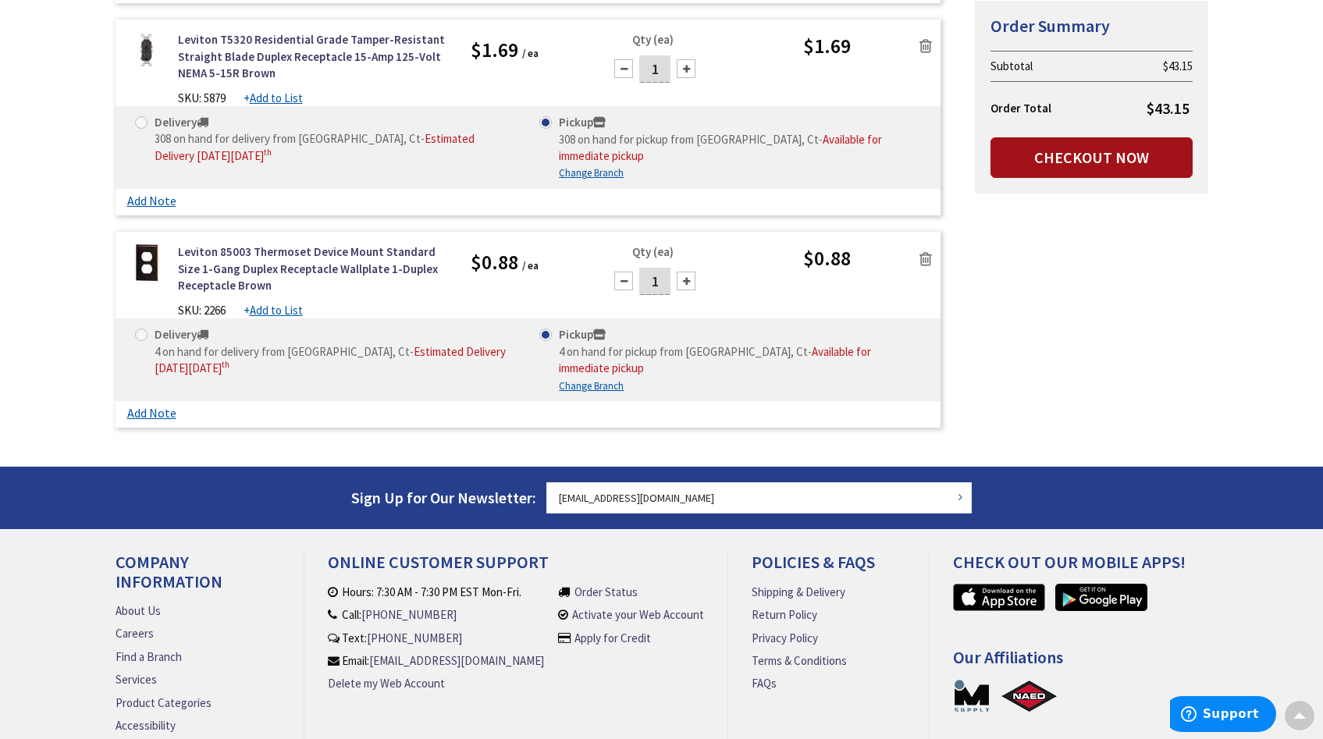
click at [1030, 164] on link "Checkout Now" at bounding box center [1091, 157] width 202 height 41
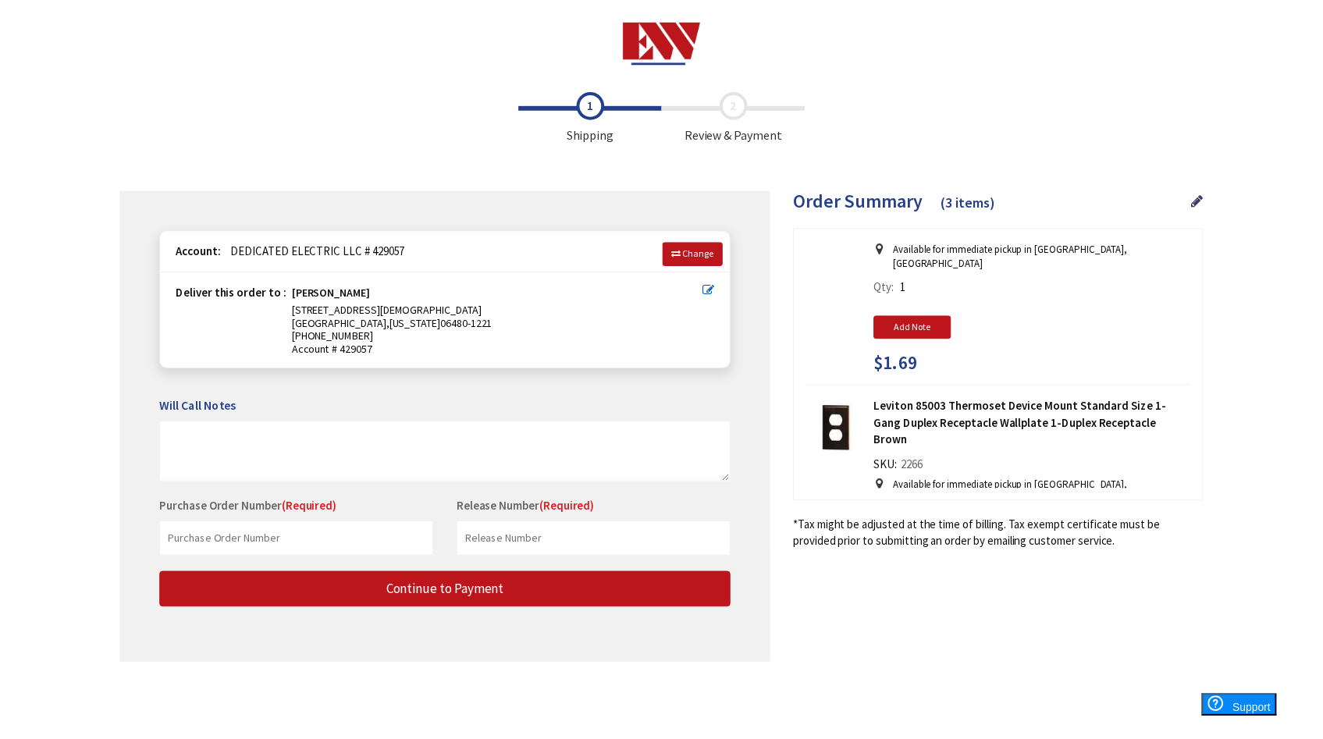
scroll to position [375, 0]
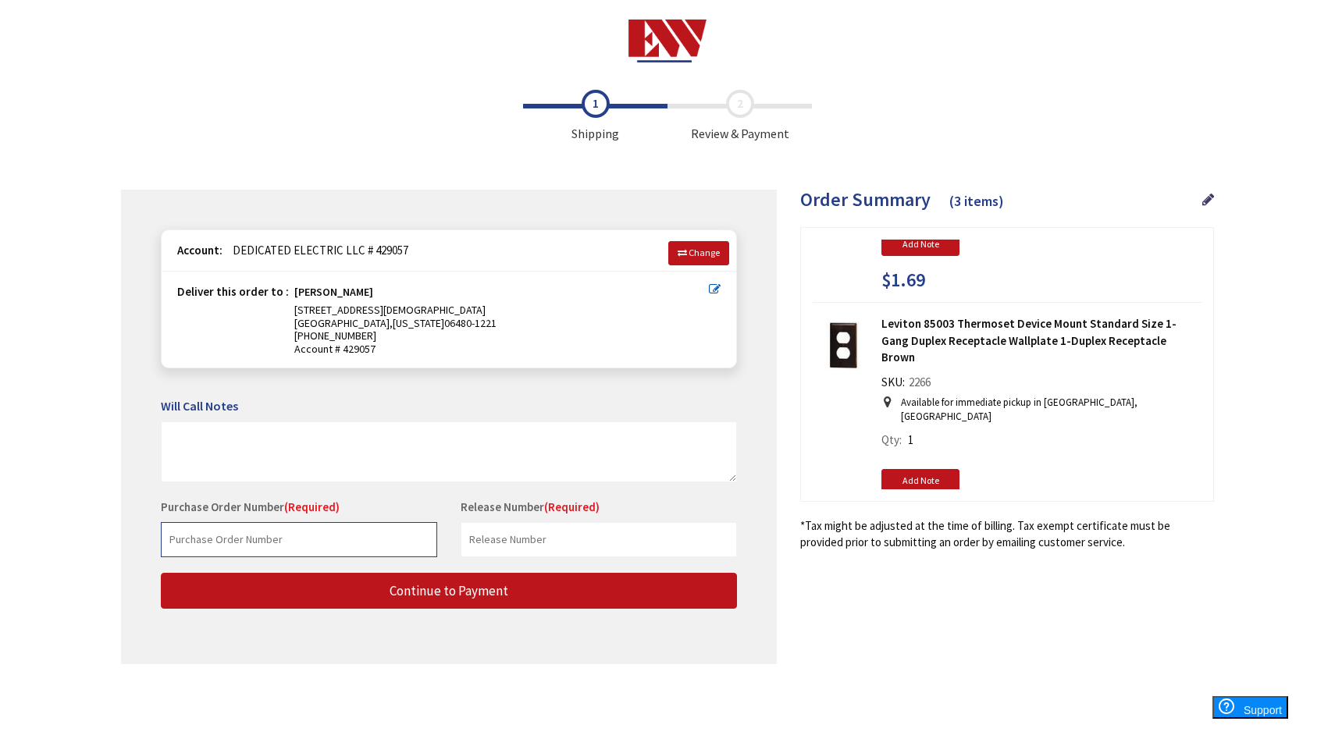
click at [375, 542] on input "text" at bounding box center [299, 539] width 276 height 35
type input "Southington"
click at [517, 547] on input "text" at bounding box center [598, 539] width 276 height 35
type input "Southington GS"
click at [402, 540] on input "Southington" at bounding box center [299, 539] width 276 height 35
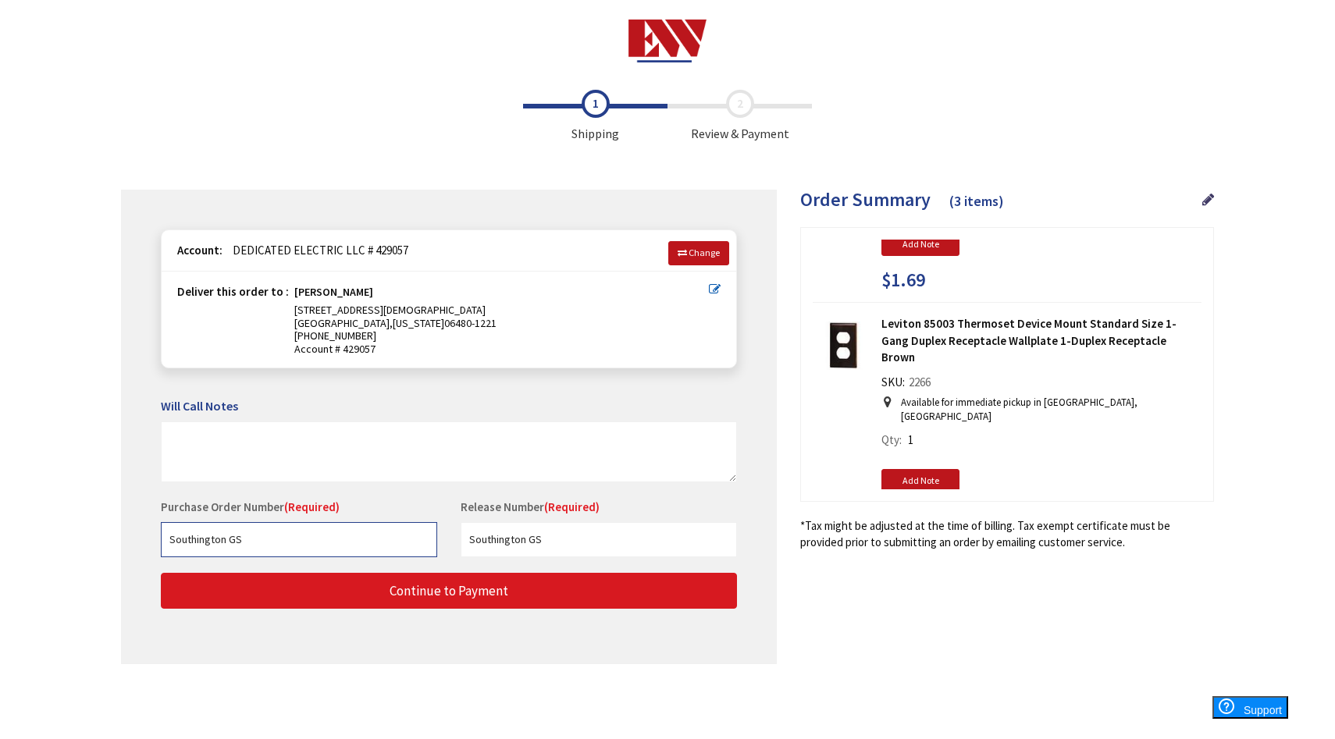
type input "Southington GS"
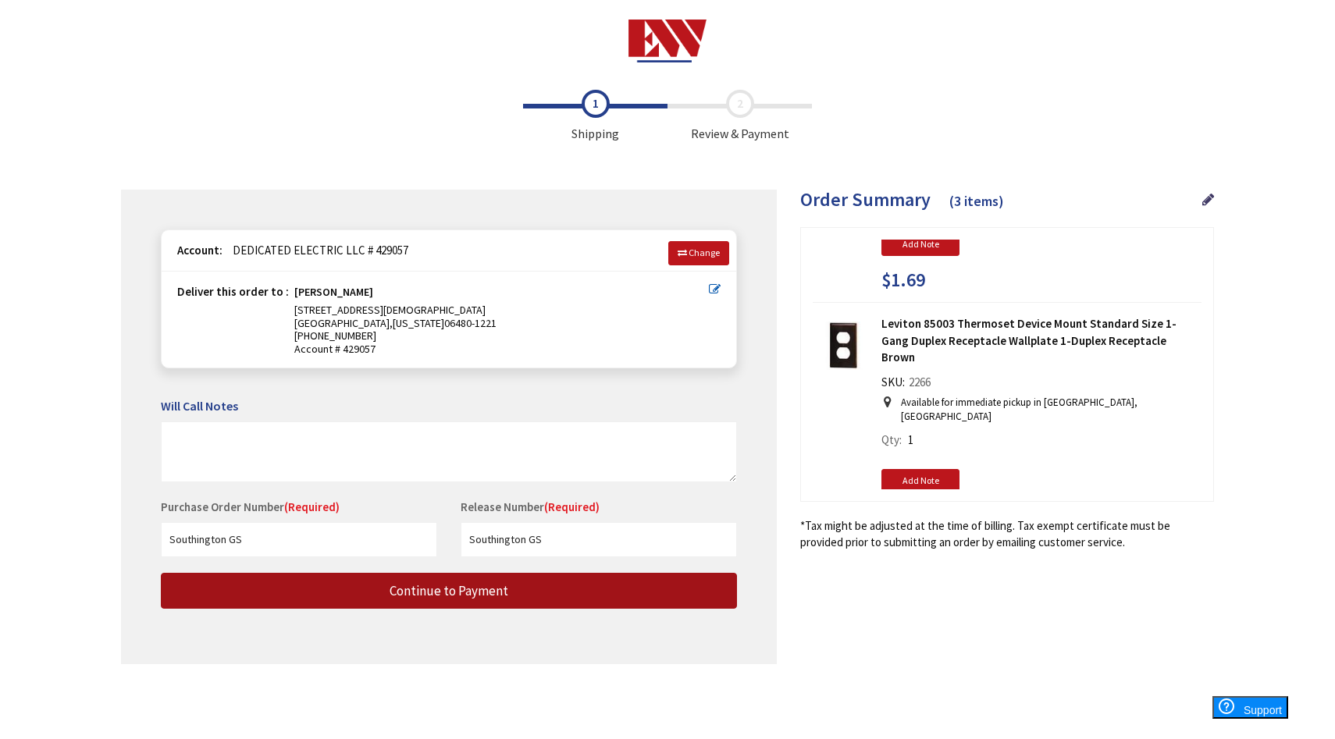
click at [514, 595] on button "Continue to Payment" at bounding box center [449, 591] width 576 height 37
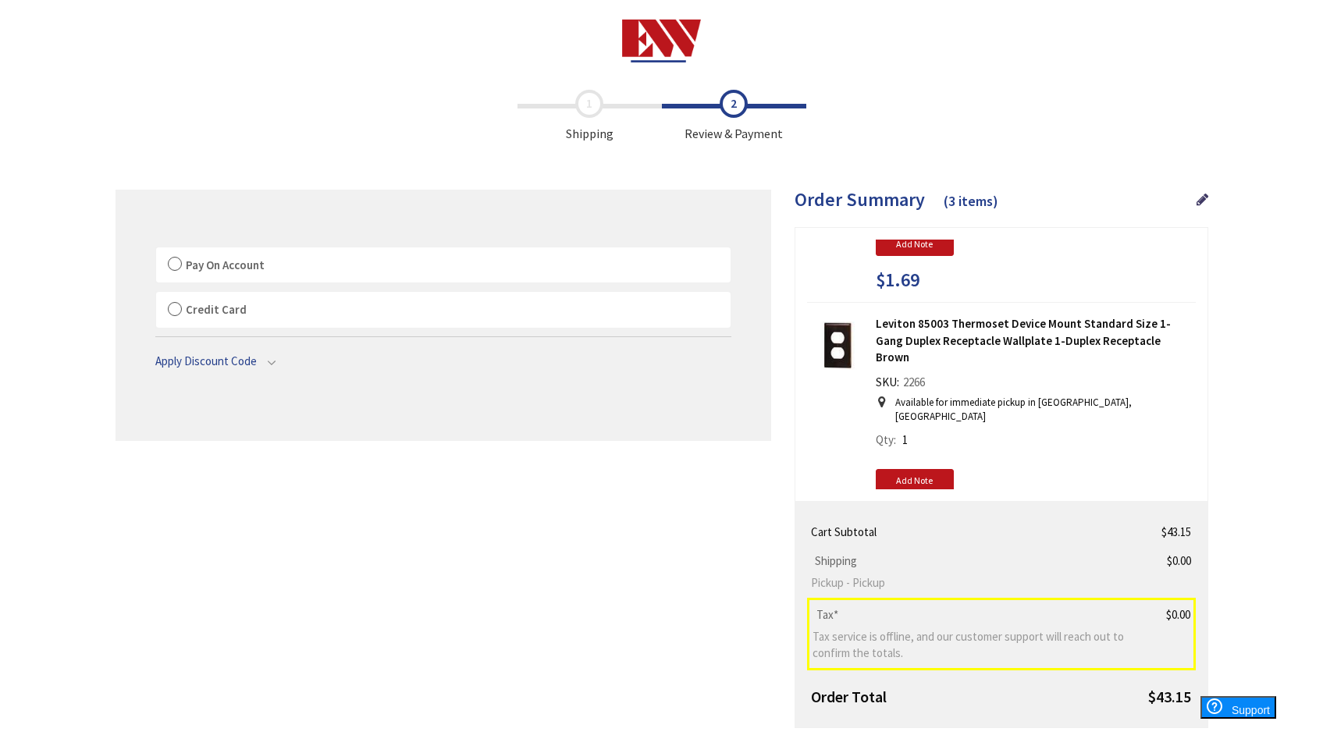
click at [172, 268] on label "Pay On Account" at bounding box center [443, 265] width 574 height 36
click at [169, 257] on label "Pay On Account" at bounding box center [443, 265] width 574 height 36
click at [156, 251] on input "Pay On Account" at bounding box center [156, 251] width 0 height 0
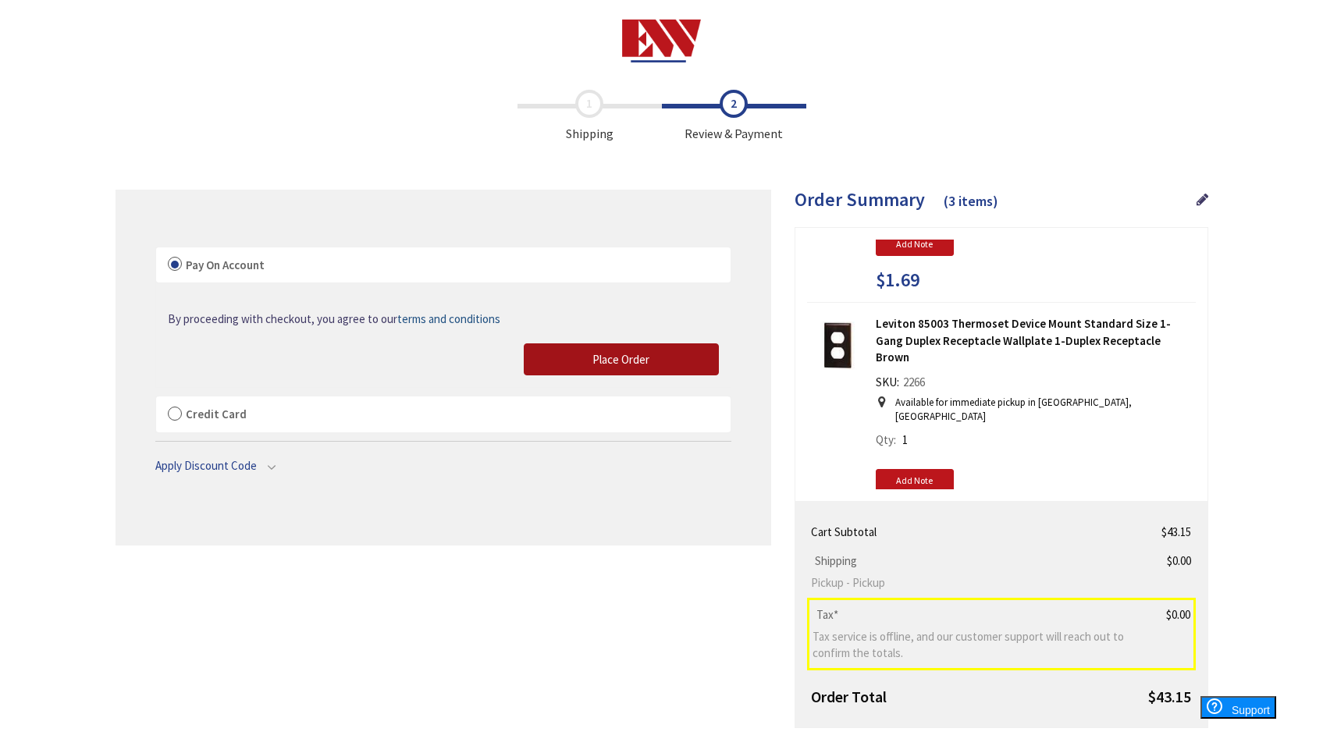
click at [583, 351] on button "Place Order" at bounding box center [621, 359] width 195 height 33
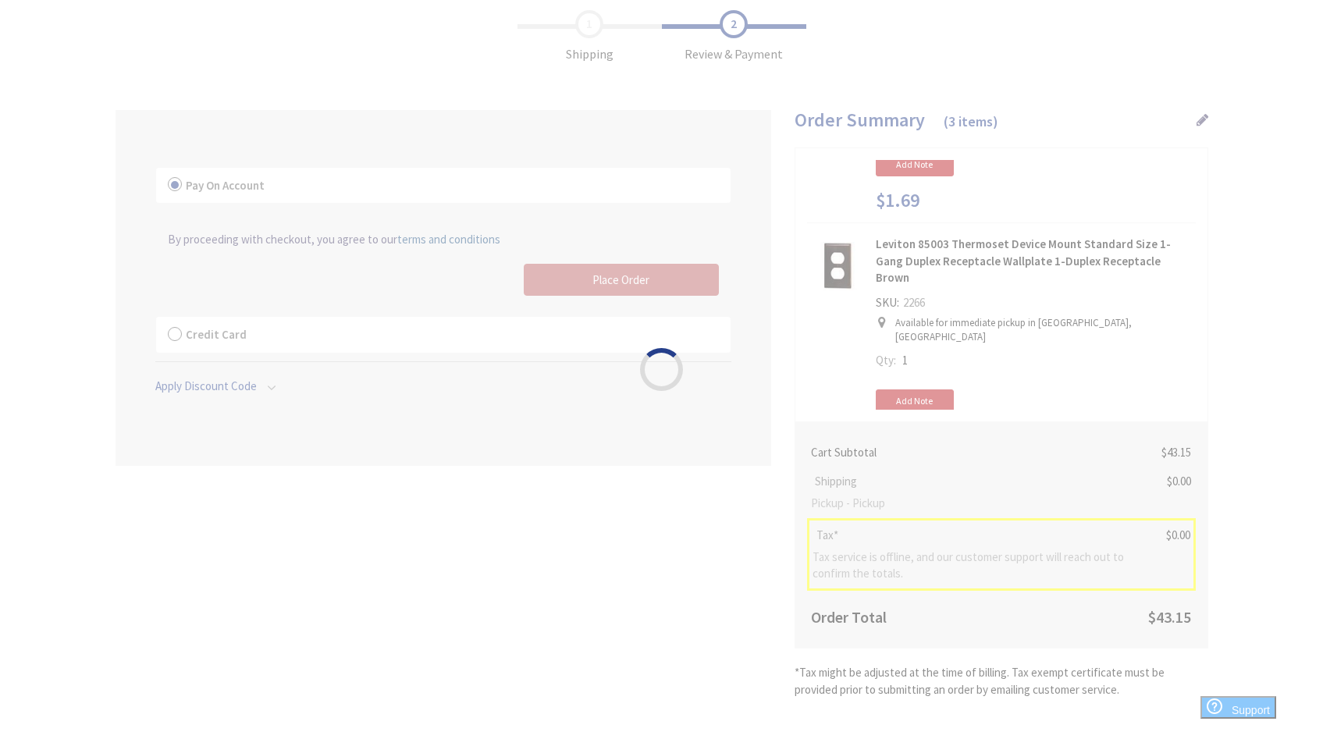
scroll to position [102, 0]
